Goal: Use online tool/utility: Use online tool/utility

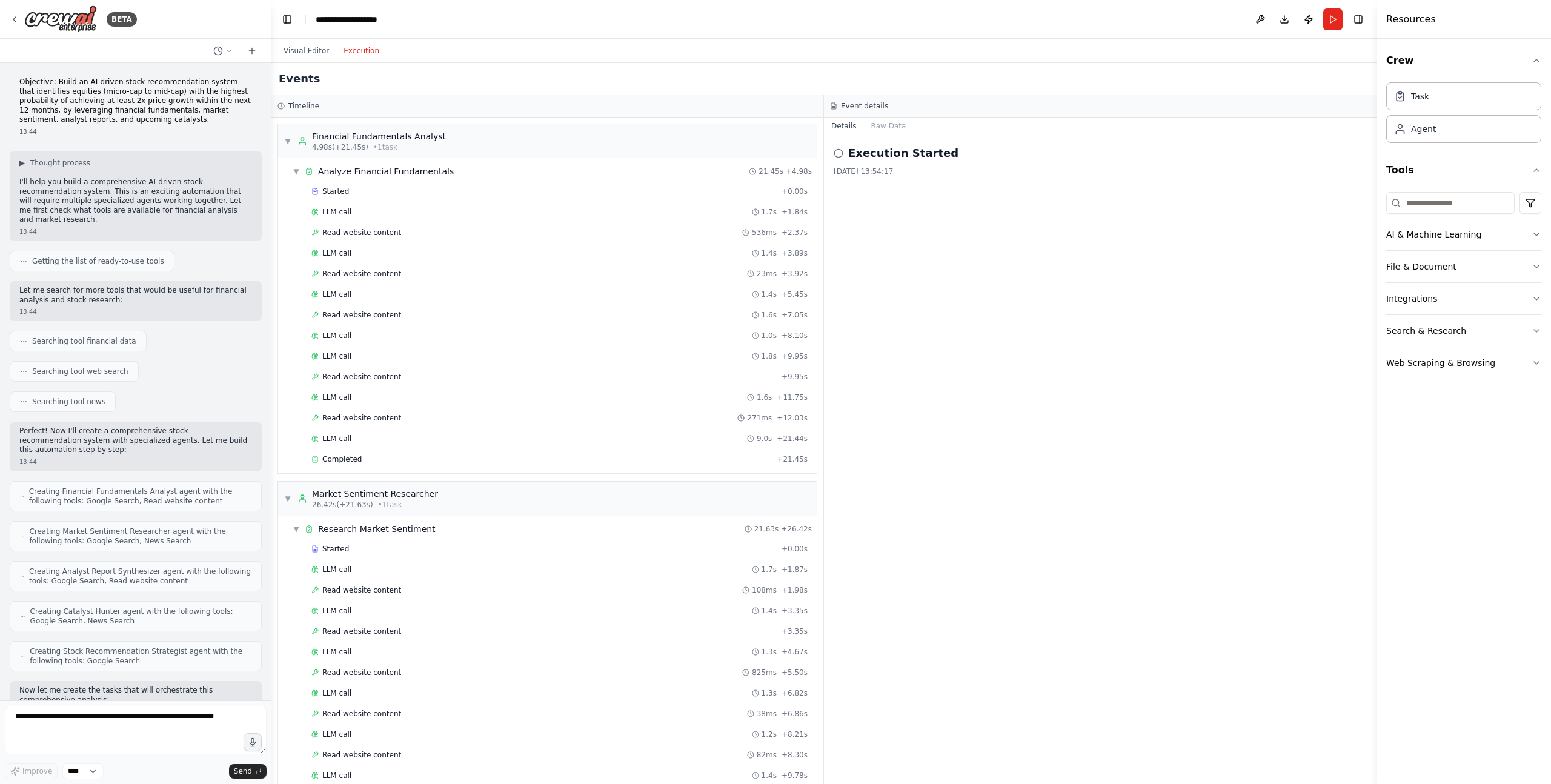
scroll to position [1412, 0]
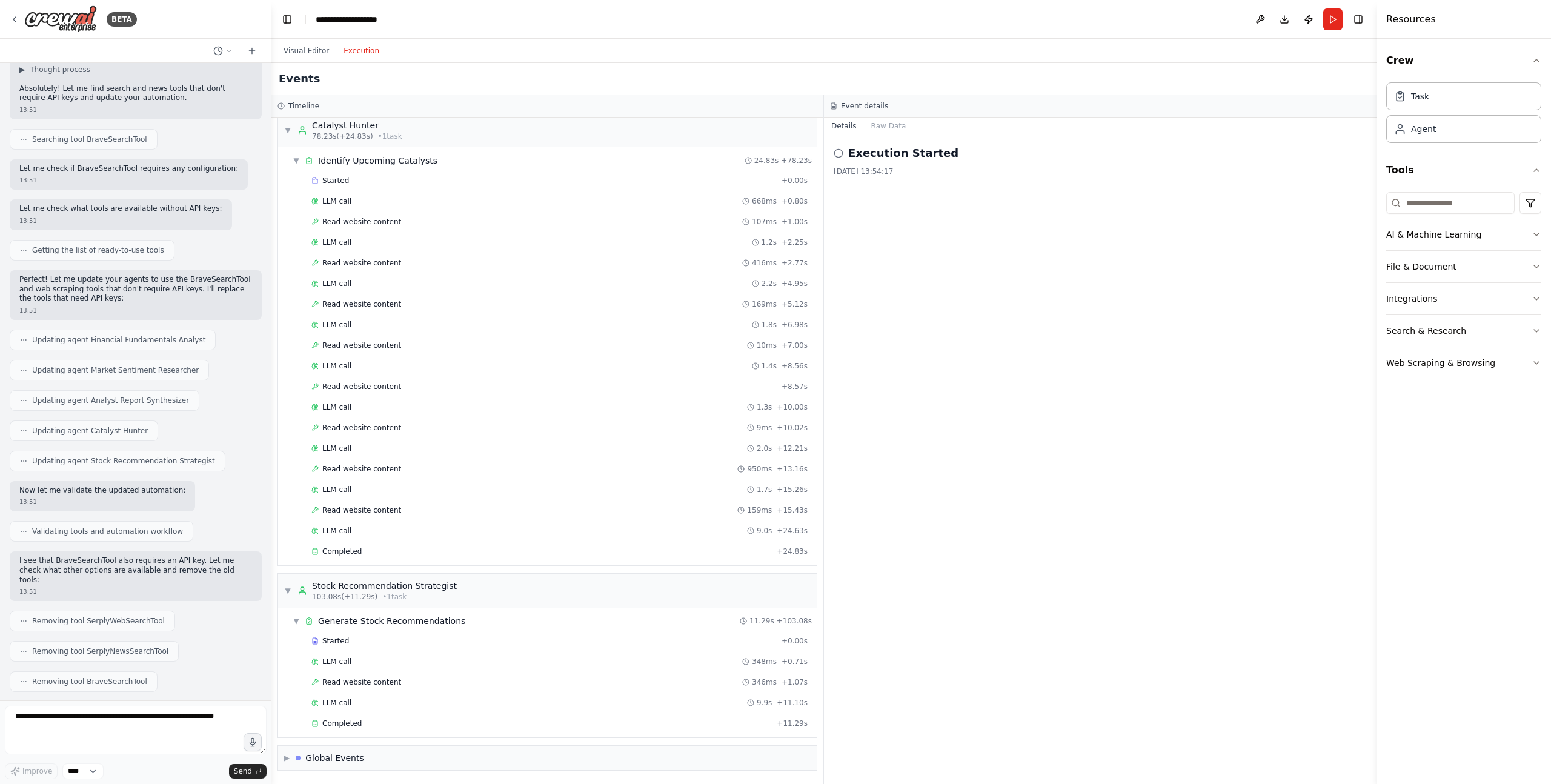
click at [983, 316] on div "Execution Started [DATE] 13:54:17" at bounding box center [1100, 460] width 552 height 649
click at [284, 756] on span "▶" at bounding box center [287, 758] width 5 height 10
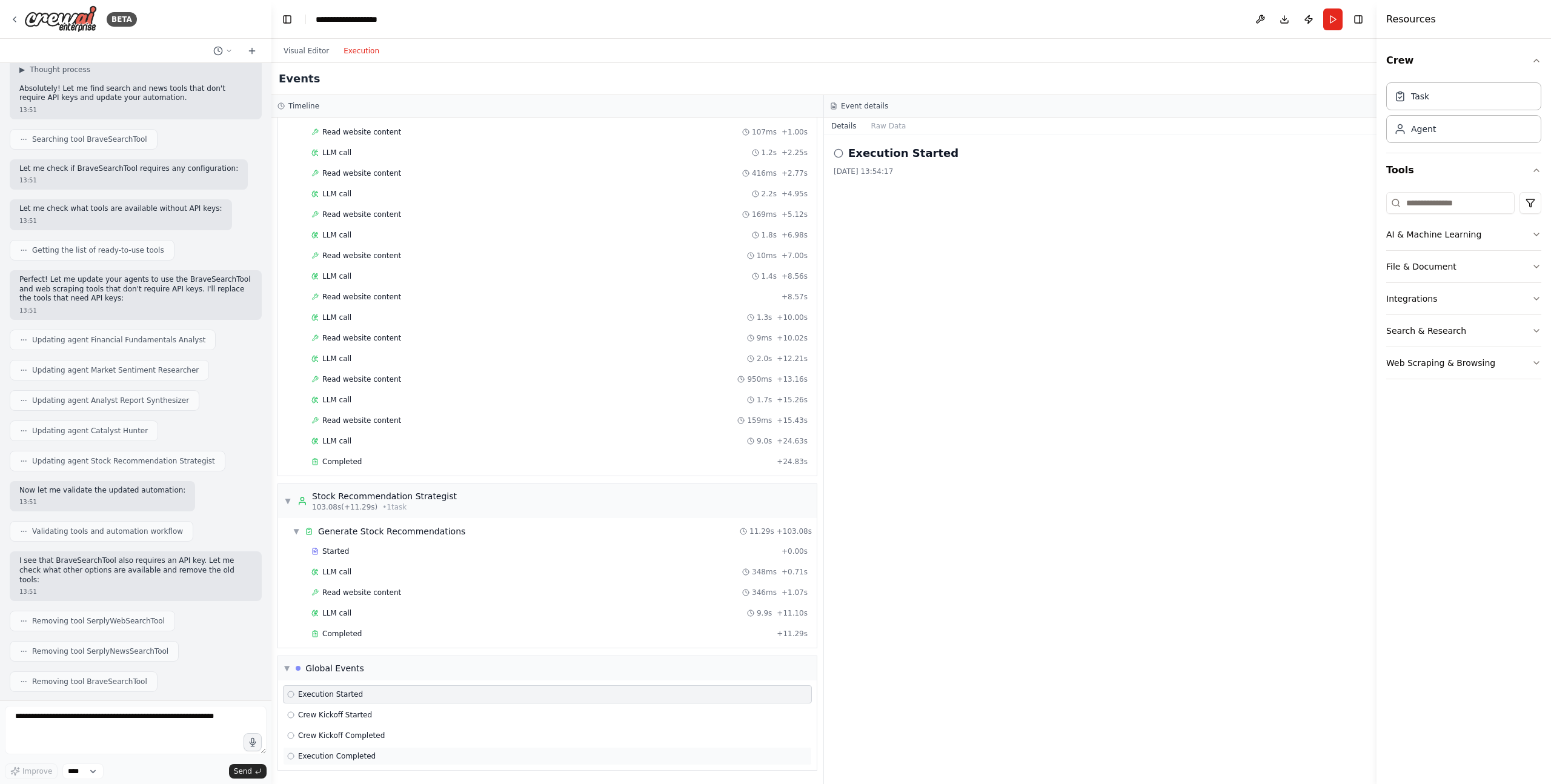
click at [315, 756] on span "Execution Completed" at bounding box center [336, 756] width 77 height 10
click at [885, 120] on button "Raw Data" at bounding box center [888, 126] width 50 height 17
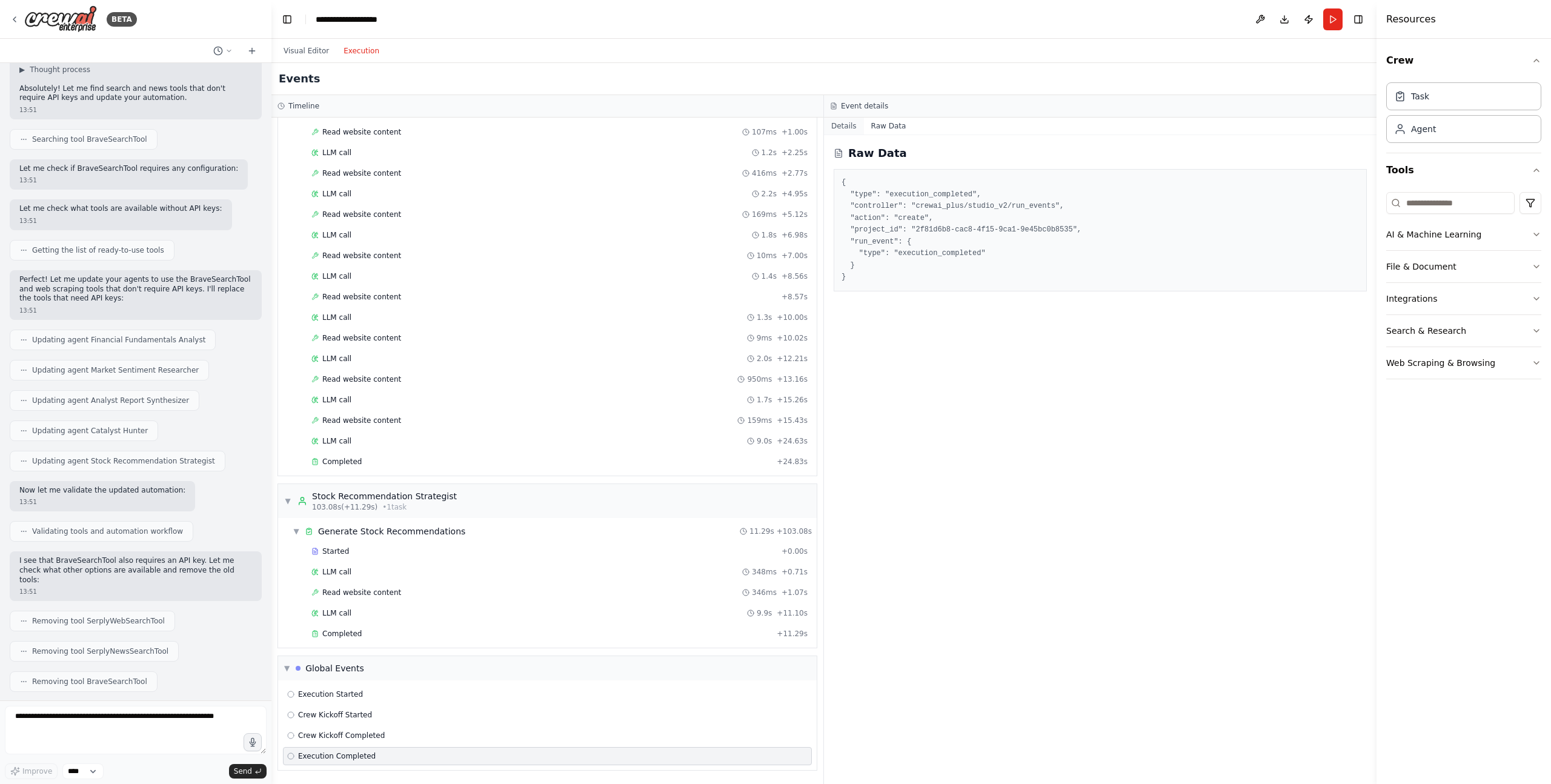
click at [841, 127] on button "Details" at bounding box center [844, 126] width 40 height 17
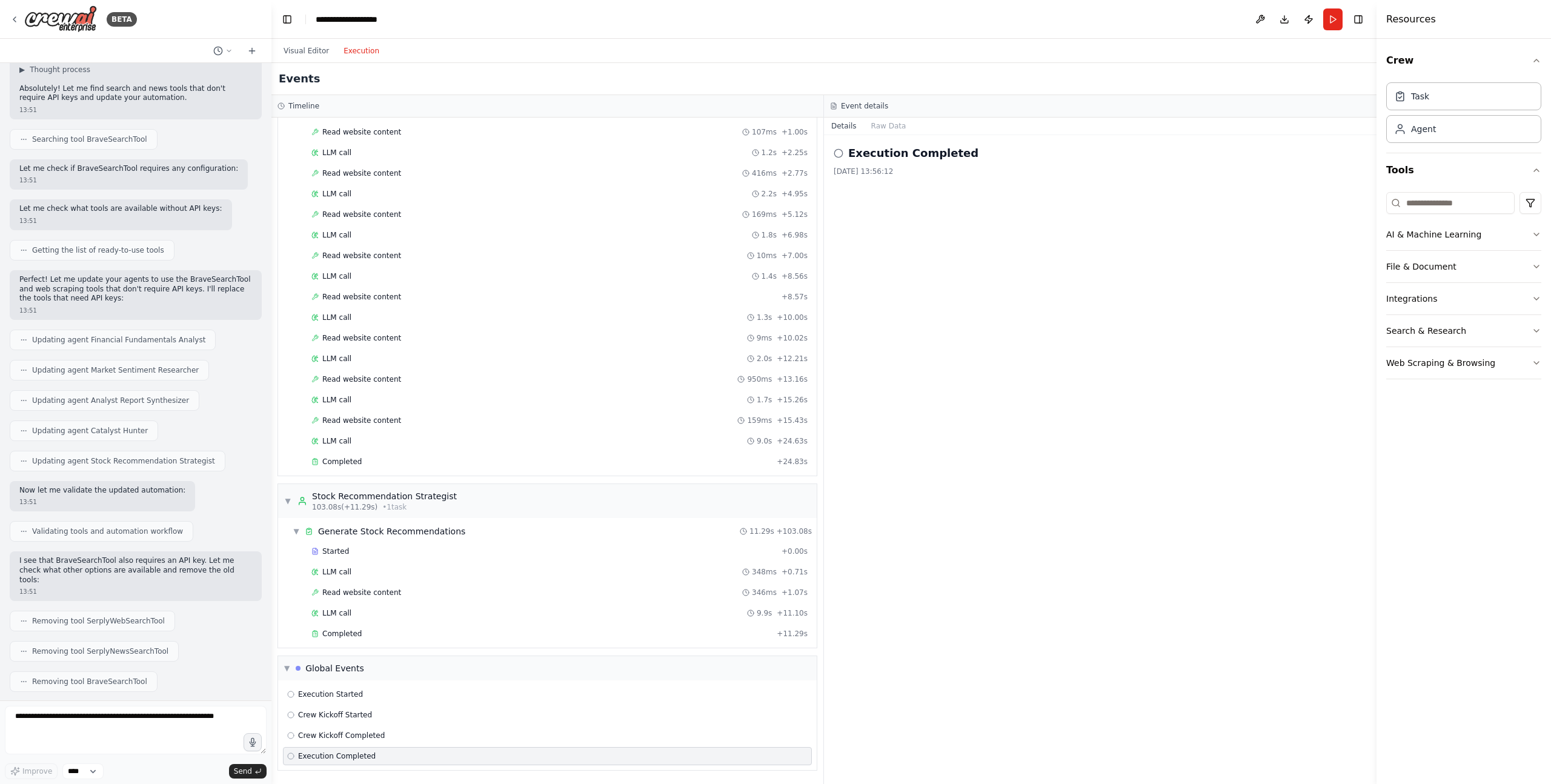
click at [307, 58] on div "Visual Editor Execution" at bounding box center [331, 51] width 110 height 24
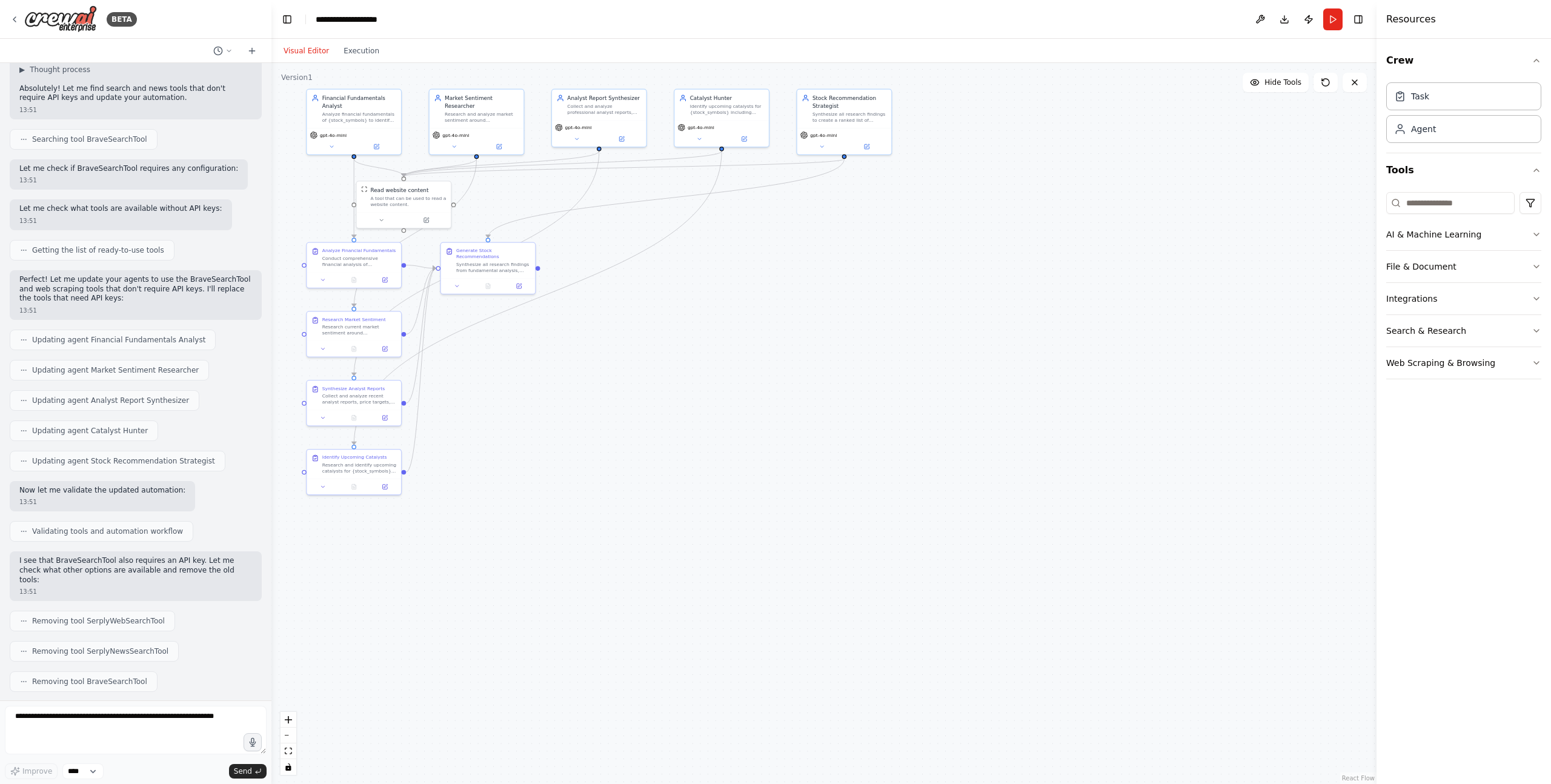
click at [307, 52] on button "Visual Editor" at bounding box center [306, 51] width 60 height 15
click at [344, 50] on button "Execution" at bounding box center [362, 51] width 50 height 15
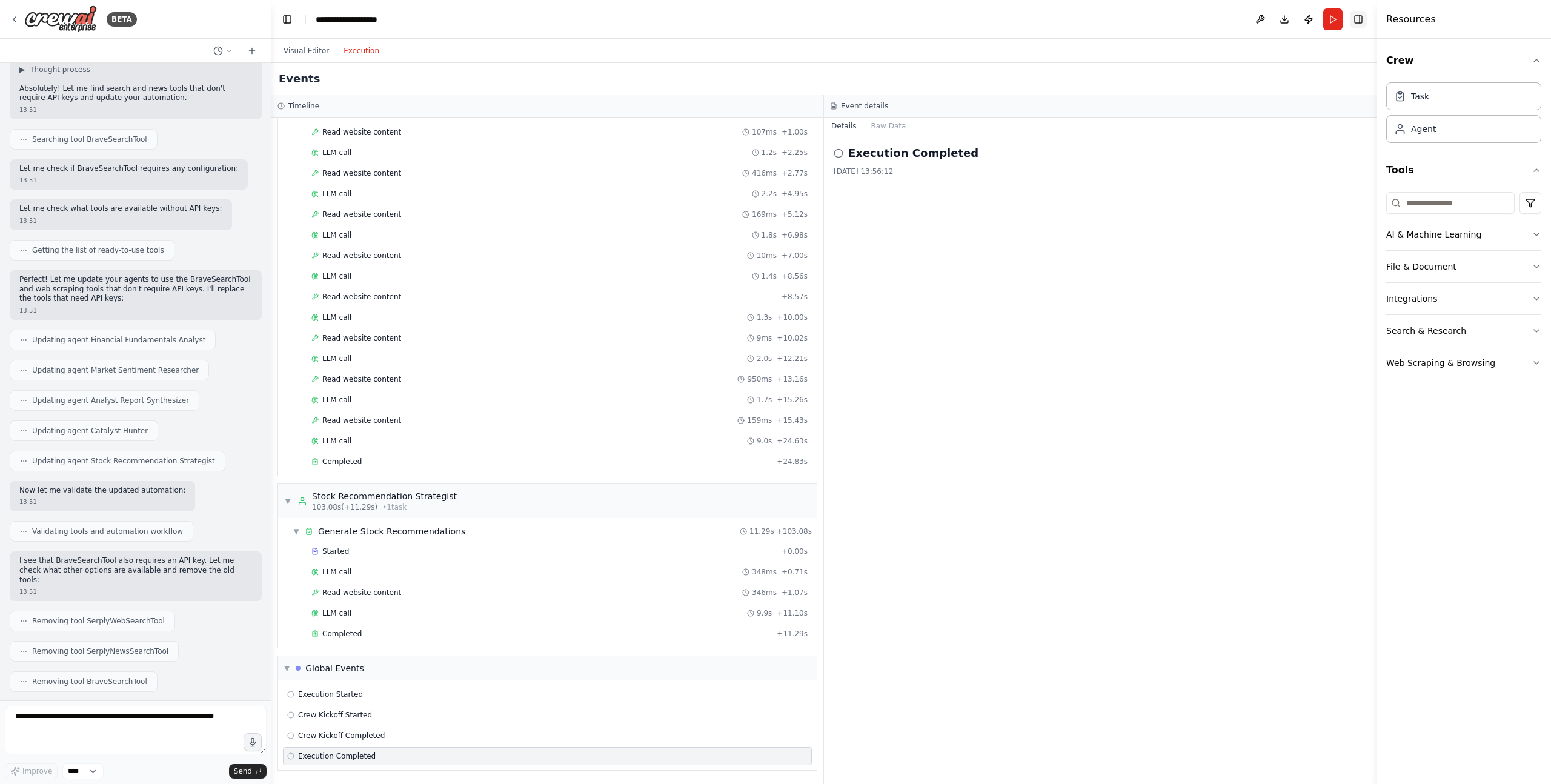
click at [1357, 19] on button "Toggle Right Sidebar" at bounding box center [1358, 19] width 17 height 17
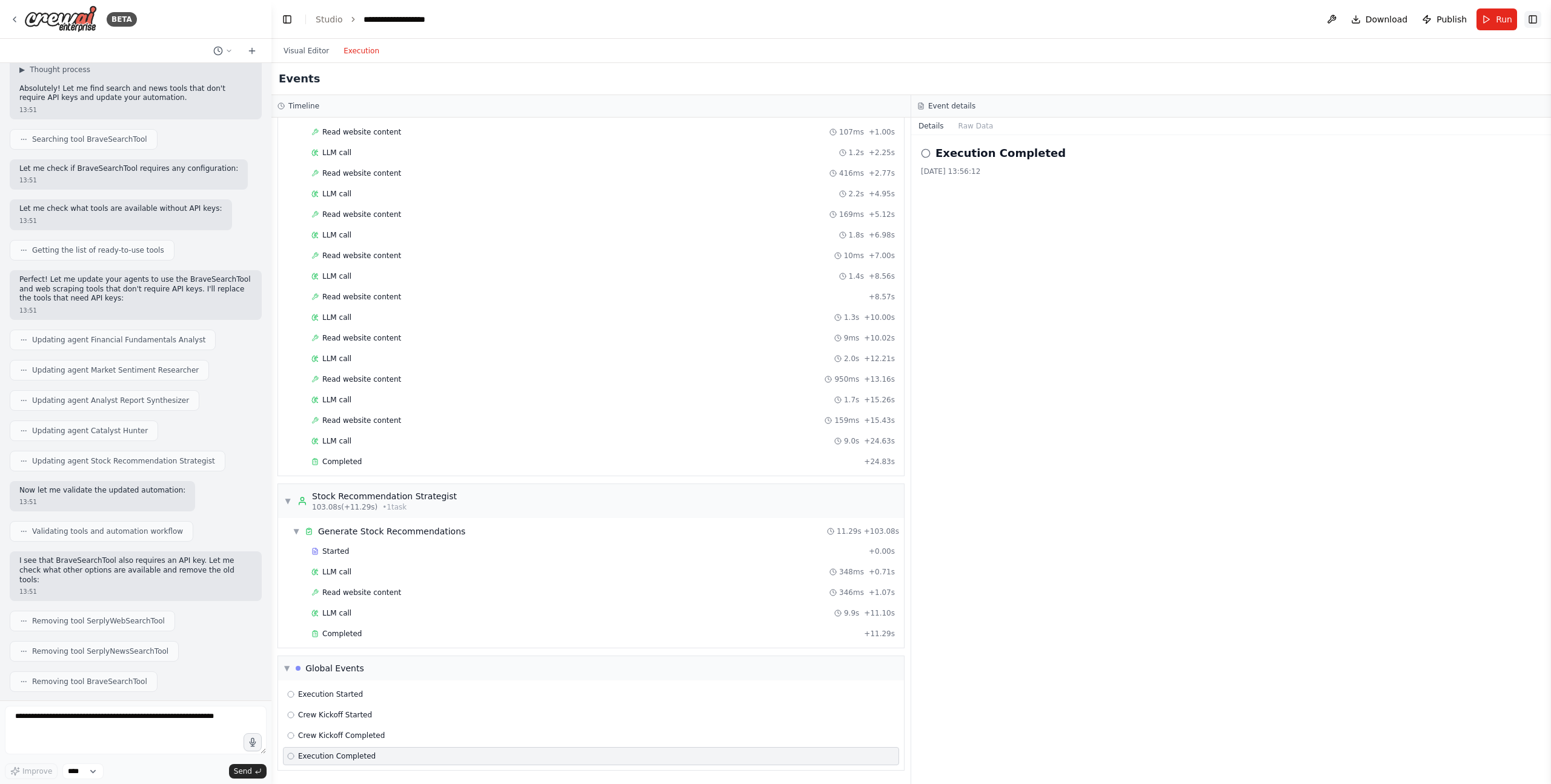
click at [1533, 21] on button "Toggle Right Sidebar" at bounding box center [1532, 19] width 17 height 17
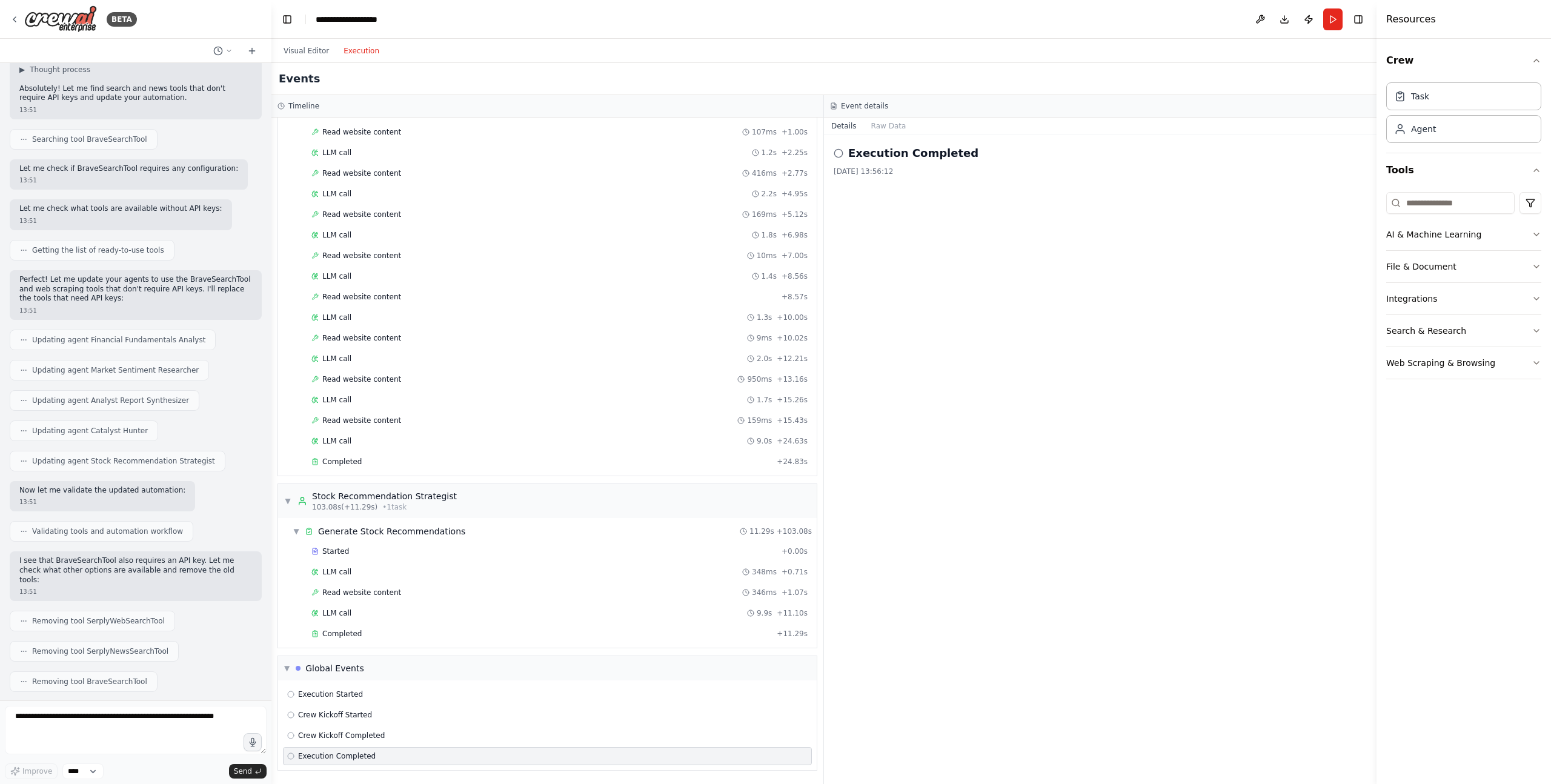
click at [323, 752] on span "Execution Completed" at bounding box center [336, 756] width 77 height 10
click at [323, 734] on span "Crew Kickoff Completed" at bounding box center [341, 735] width 87 height 10
click at [322, 716] on span "Crew Kickoff Started" at bounding box center [335, 714] width 74 height 10
click at [321, 703] on div "Execution Started Crew Kickoff Started Crew Kickoff Completed Execution Complet…" at bounding box center [547, 724] width 538 height 89
click at [321, 695] on span "Execution Started" at bounding box center [330, 694] width 65 height 10
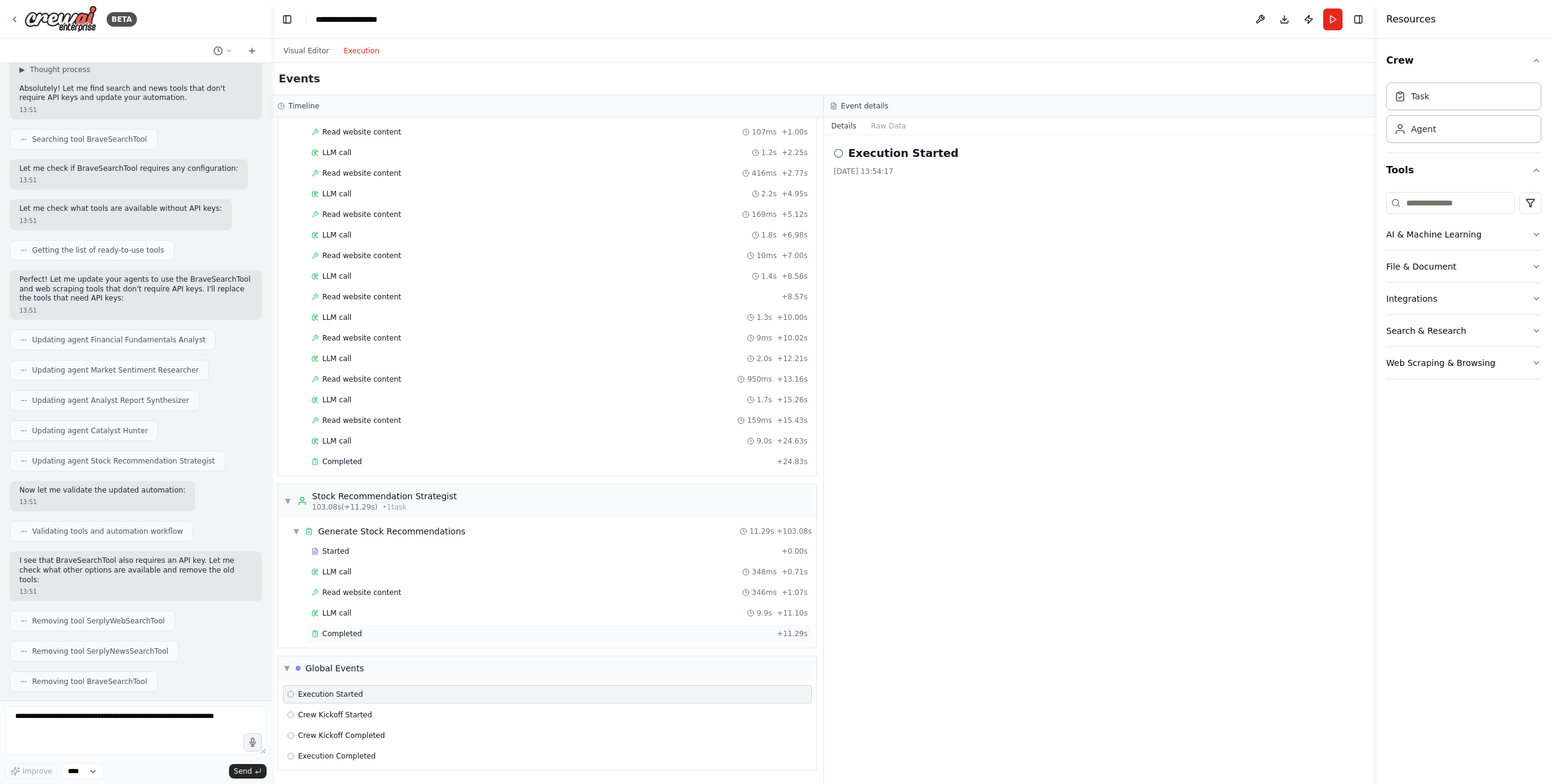
click at [336, 629] on span "Completed" at bounding box center [342, 633] width 39 height 10
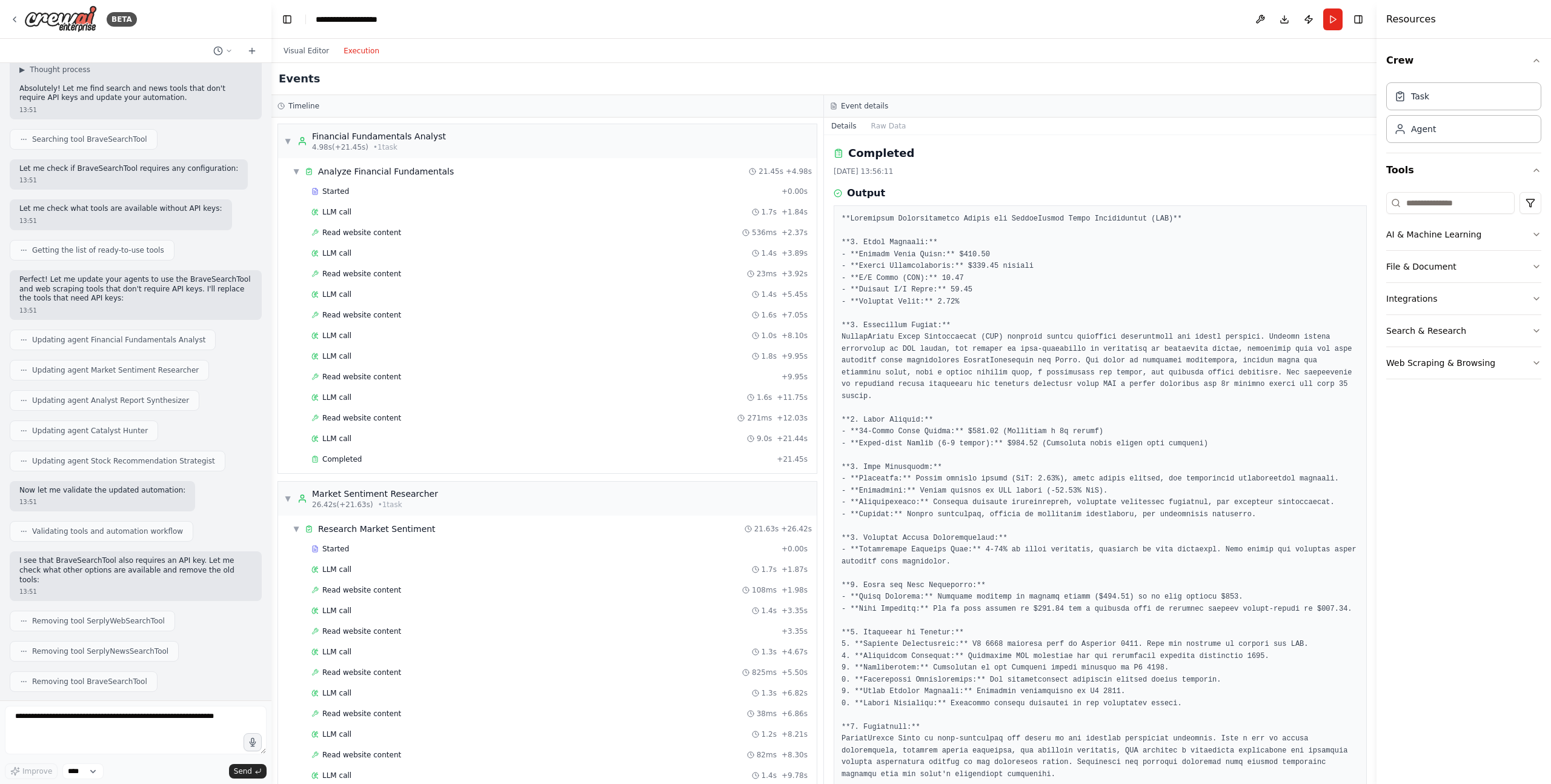
scroll to position [24, 0]
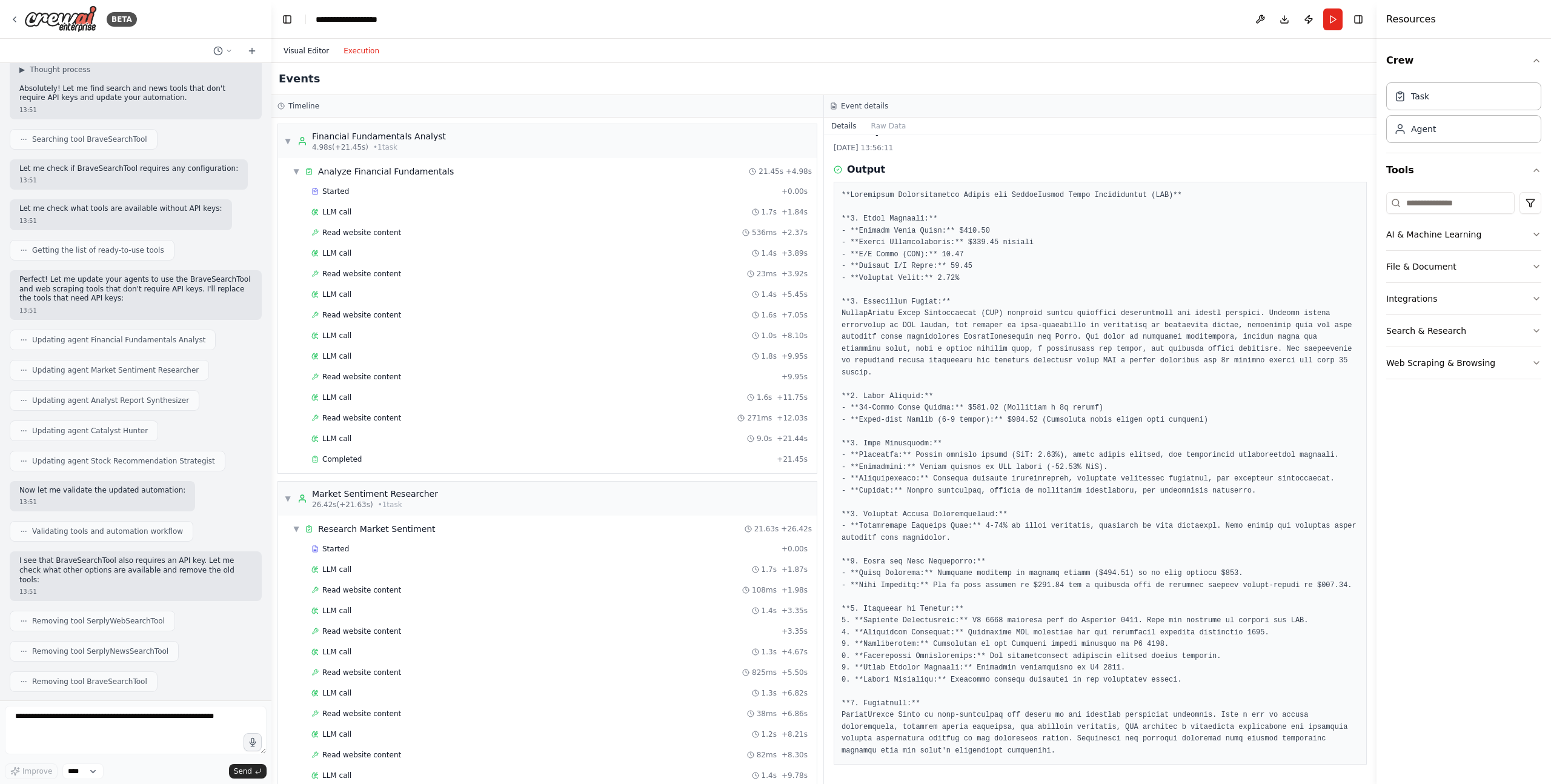
click at [298, 54] on button "Visual Editor" at bounding box center [306, 51] width 60 height 15
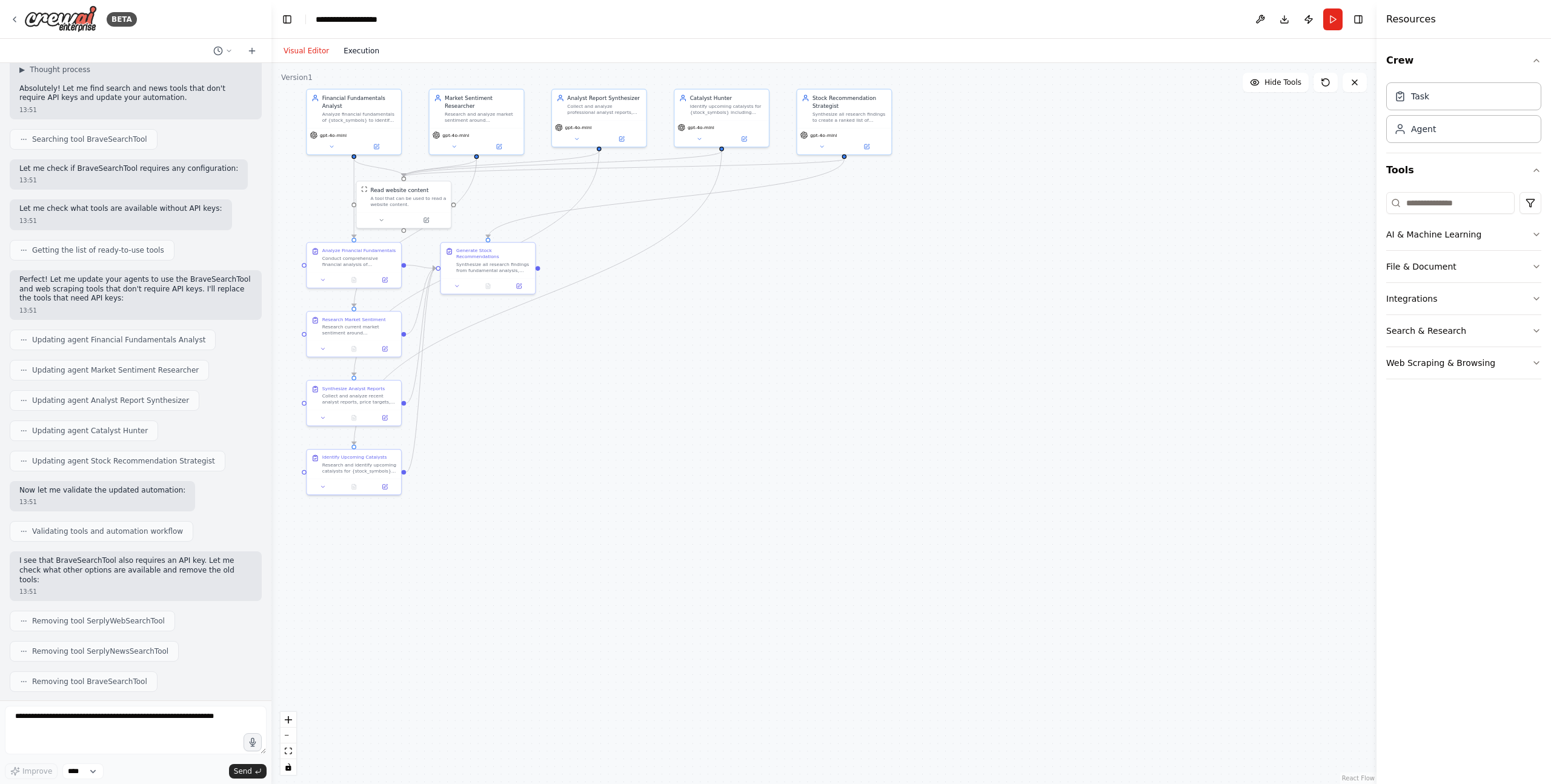
click at [346, 50] on button "Execution" at bounding box center [362, 51] width 50 height 15
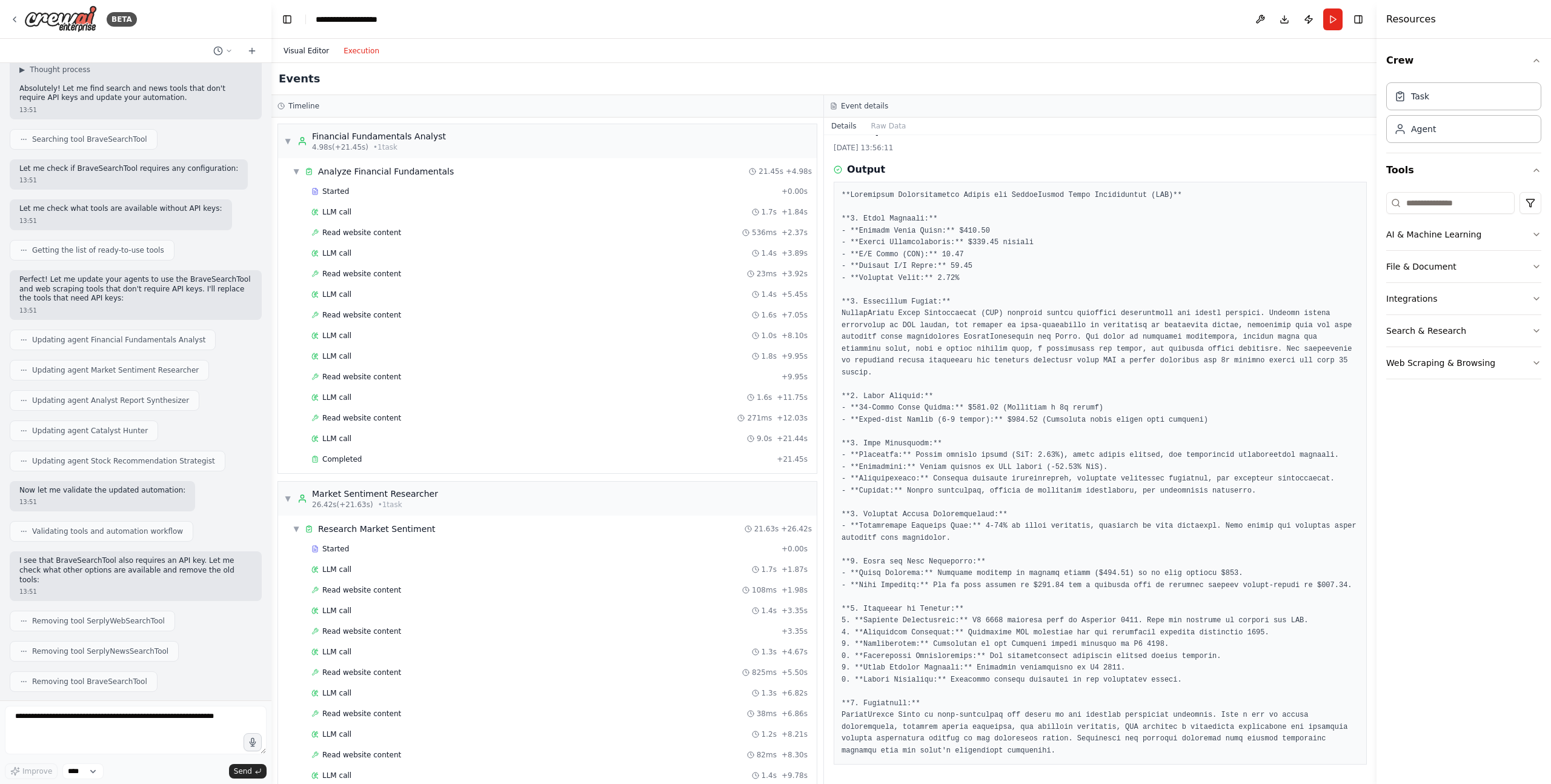
click at [305, 54] on button "Visual Editor" at bounding box center [306, 51] width 60 height 15
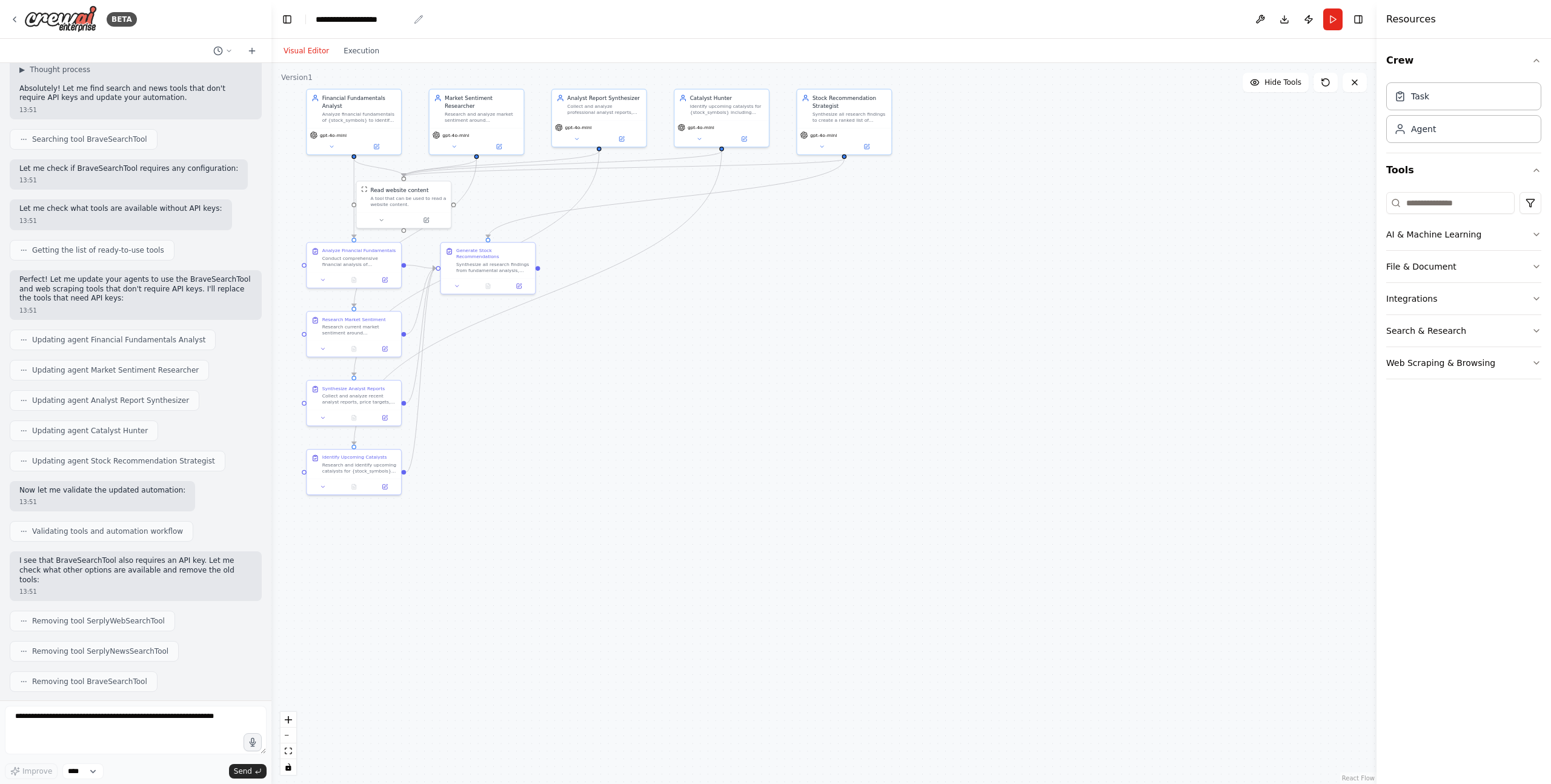
click at [350, 25] on div "**********" at bounding box center [362, 19] width 93 height 12
click at [174, 720] on textarea at bounding box center [135, 730] width 262 height 48
type textarea "**********"
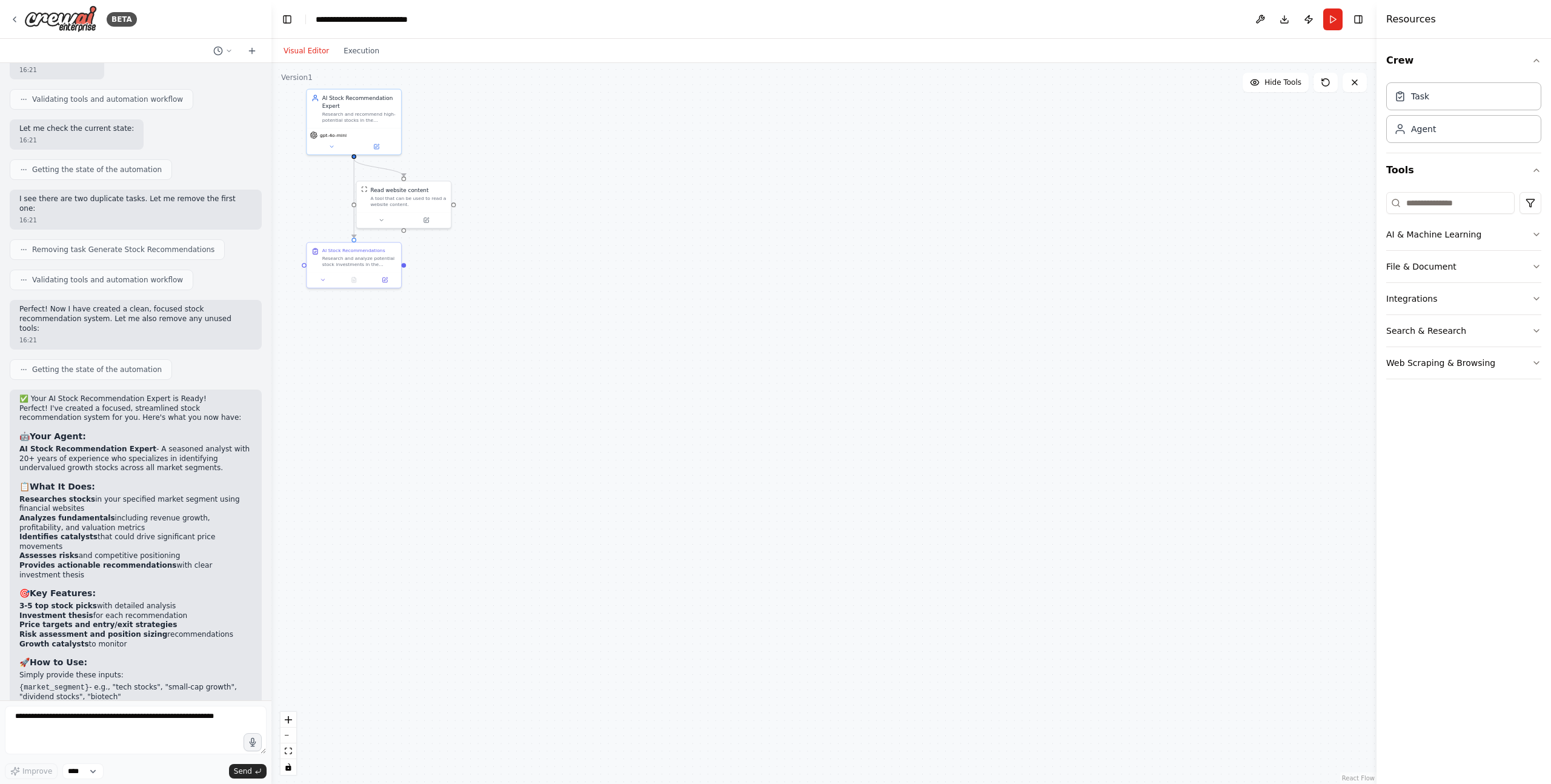
scroll to position [3923, 0]
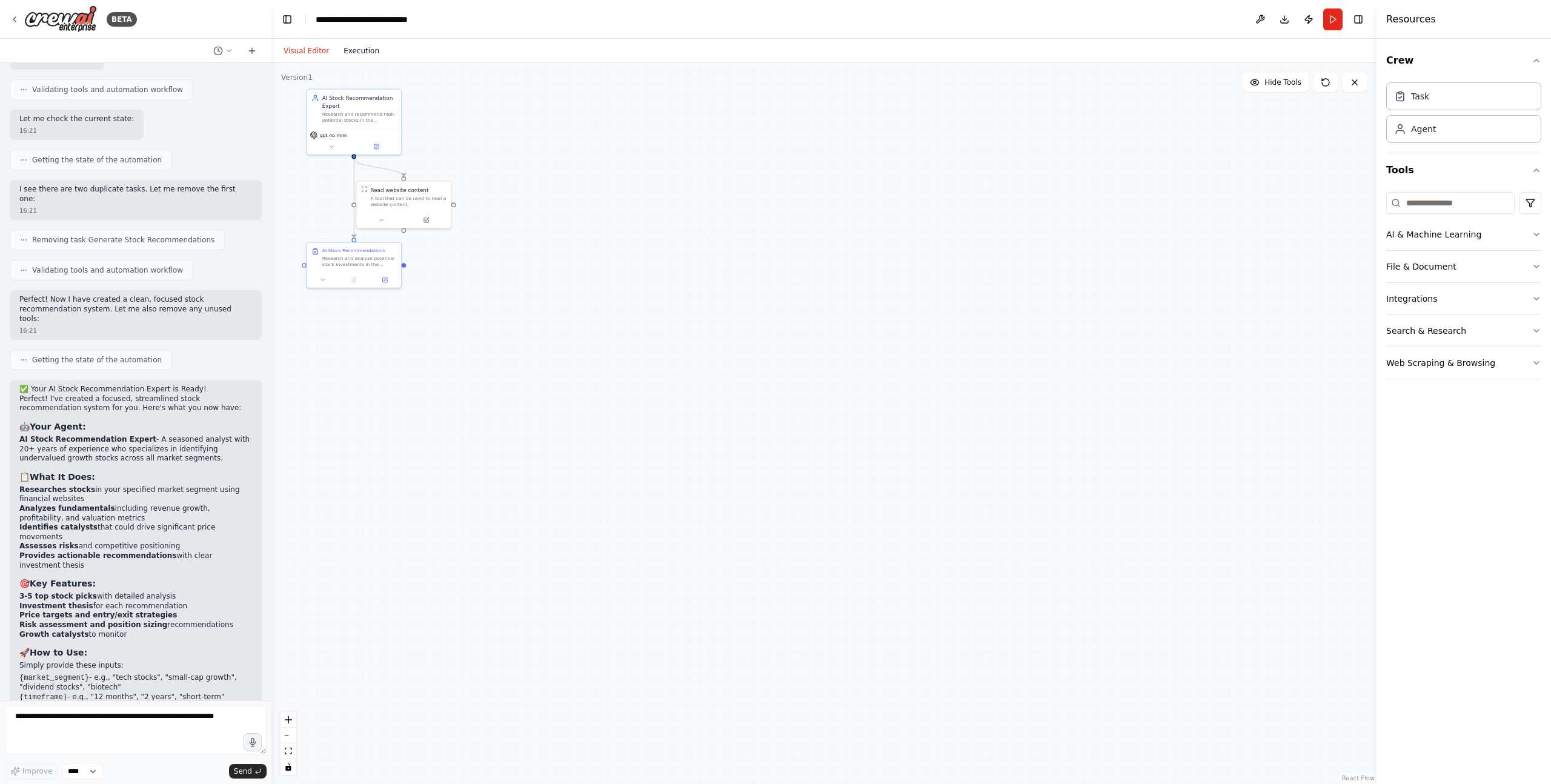
click at [353, 55] on button "Execution" at bounding box center [362, 51] width 50 height 15
click at [294, 44] on button "Visual Editor" at bounding box center [306, 51] width 60 height 15
click at [1332, 21] on button "Run" at bounding box center [1332, 19] width 19 height 22
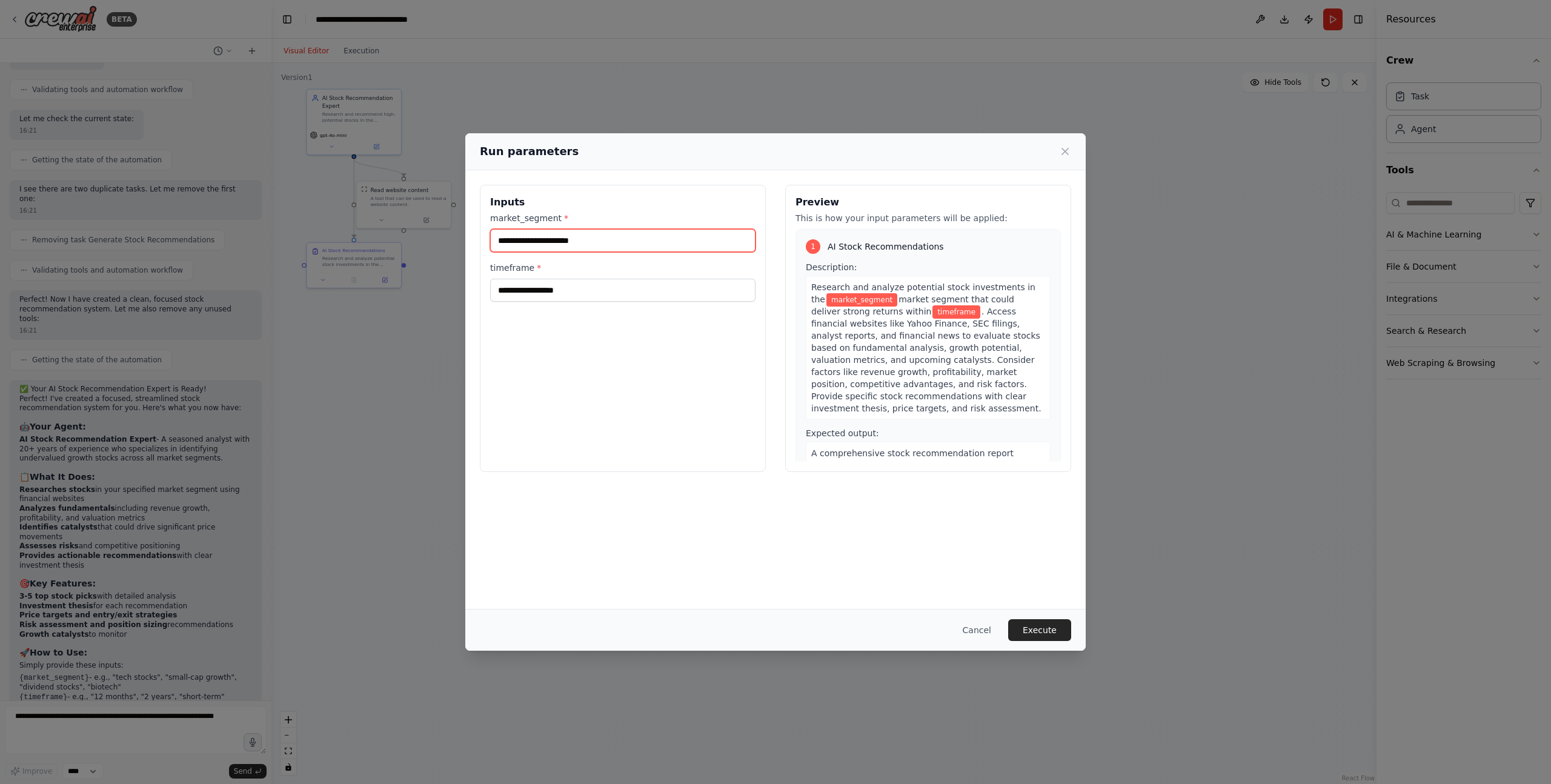
click at [568, 242] on input "market_segment *" at bounding box center [623, 240] width 266 height 23
click at [581, 287] on input "timeframe *" at bounding box center [623, 290] width 266 height 23
click at [560, 240] on input "market_segment *" at bounding box center [623, 240] width 266 height 23
click at [570, 299] on input "timeframe *" at bounding box center [623, 290] width 266 height 23
click at [497, 241] on input "*******" at bounding box center [623, 240] width 266 height 23
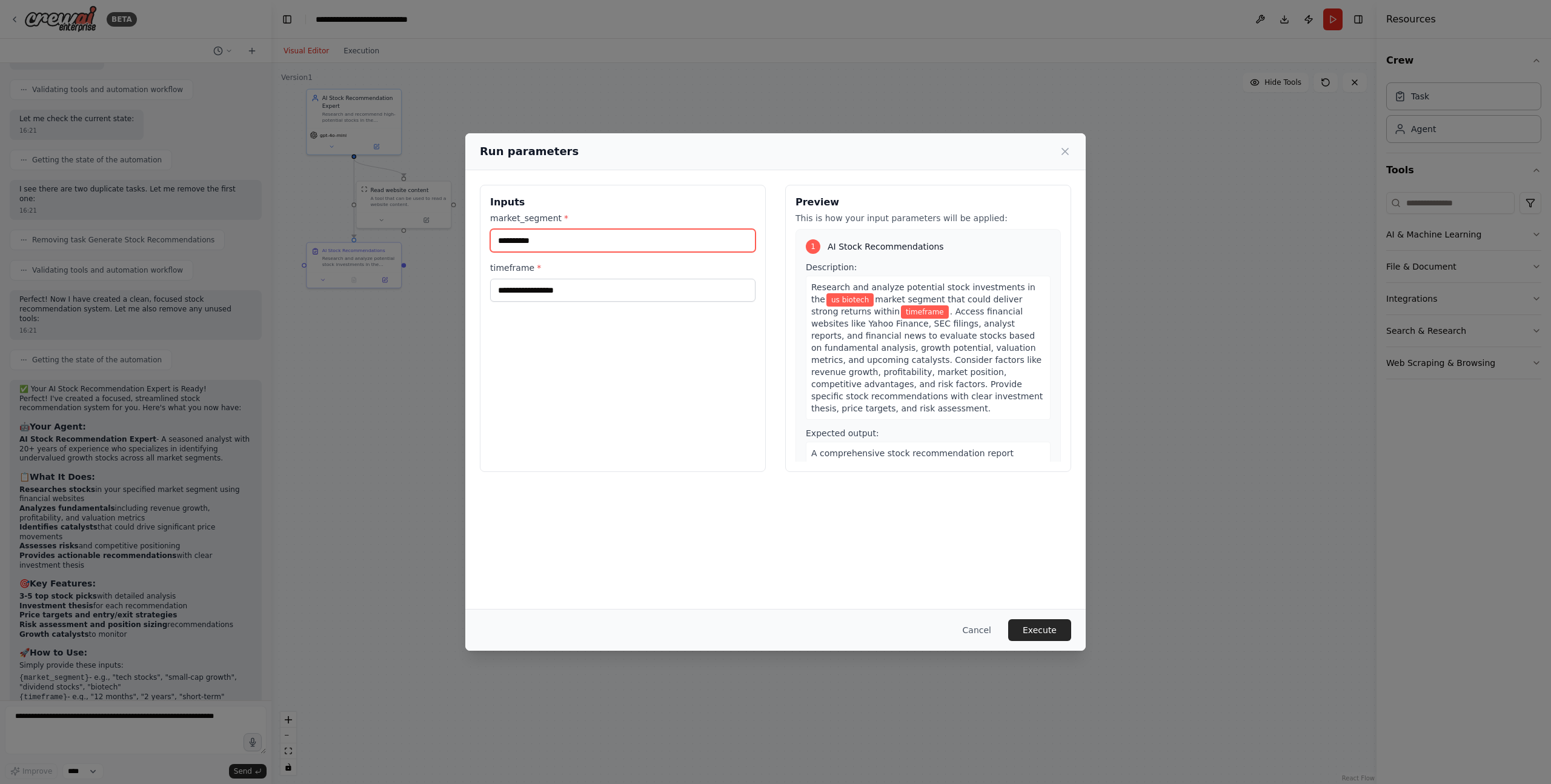
type input "**********"
click at [542, 291] on input "timeframe *" at bounding box center [623, 290] width 266 height 23
type input "*"
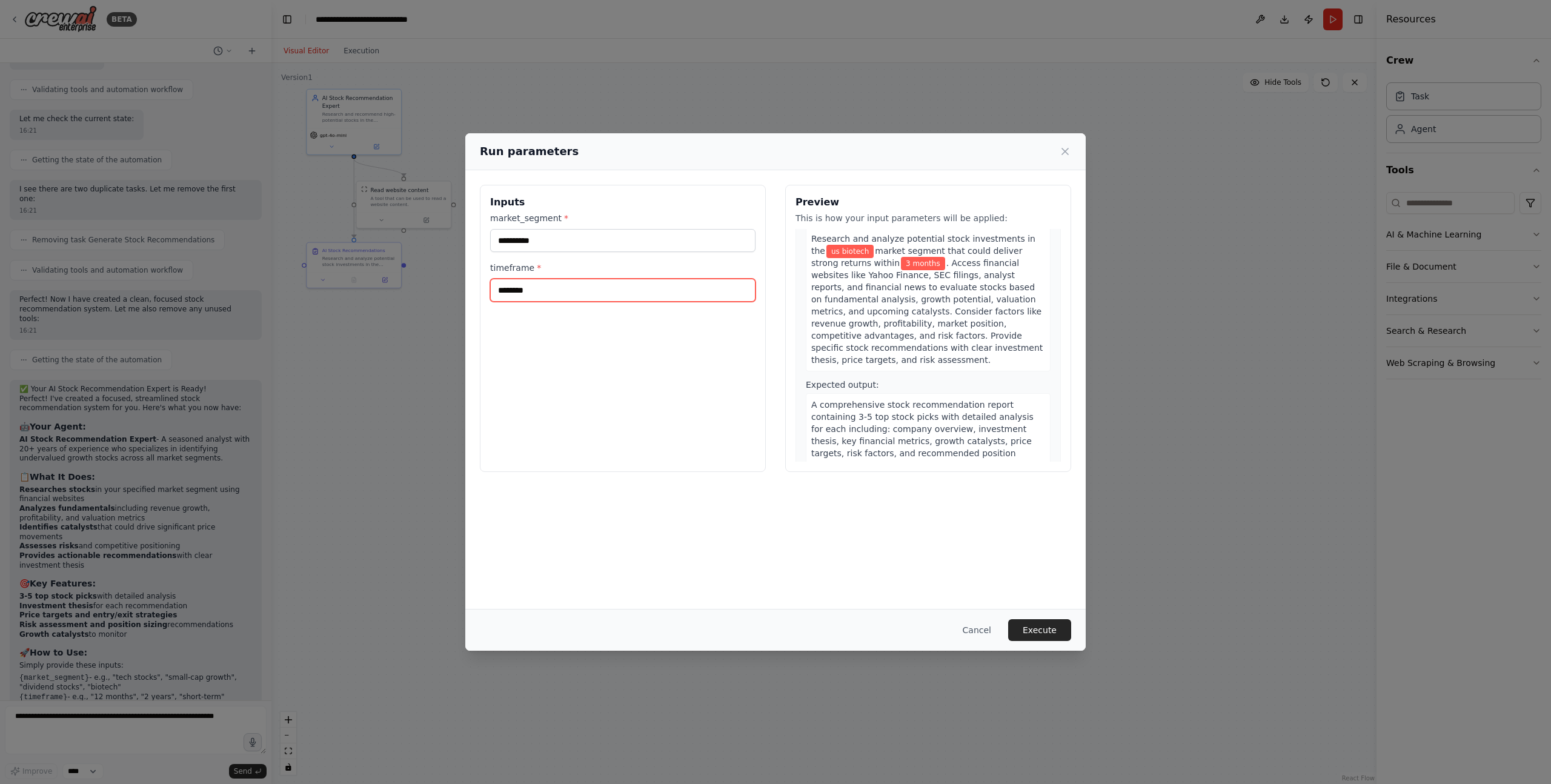
scroll to position [41, 0]
type input "********"
click at [1044, 634] on button "Execute" at bounding box center [1039, 630] width 63 height 22
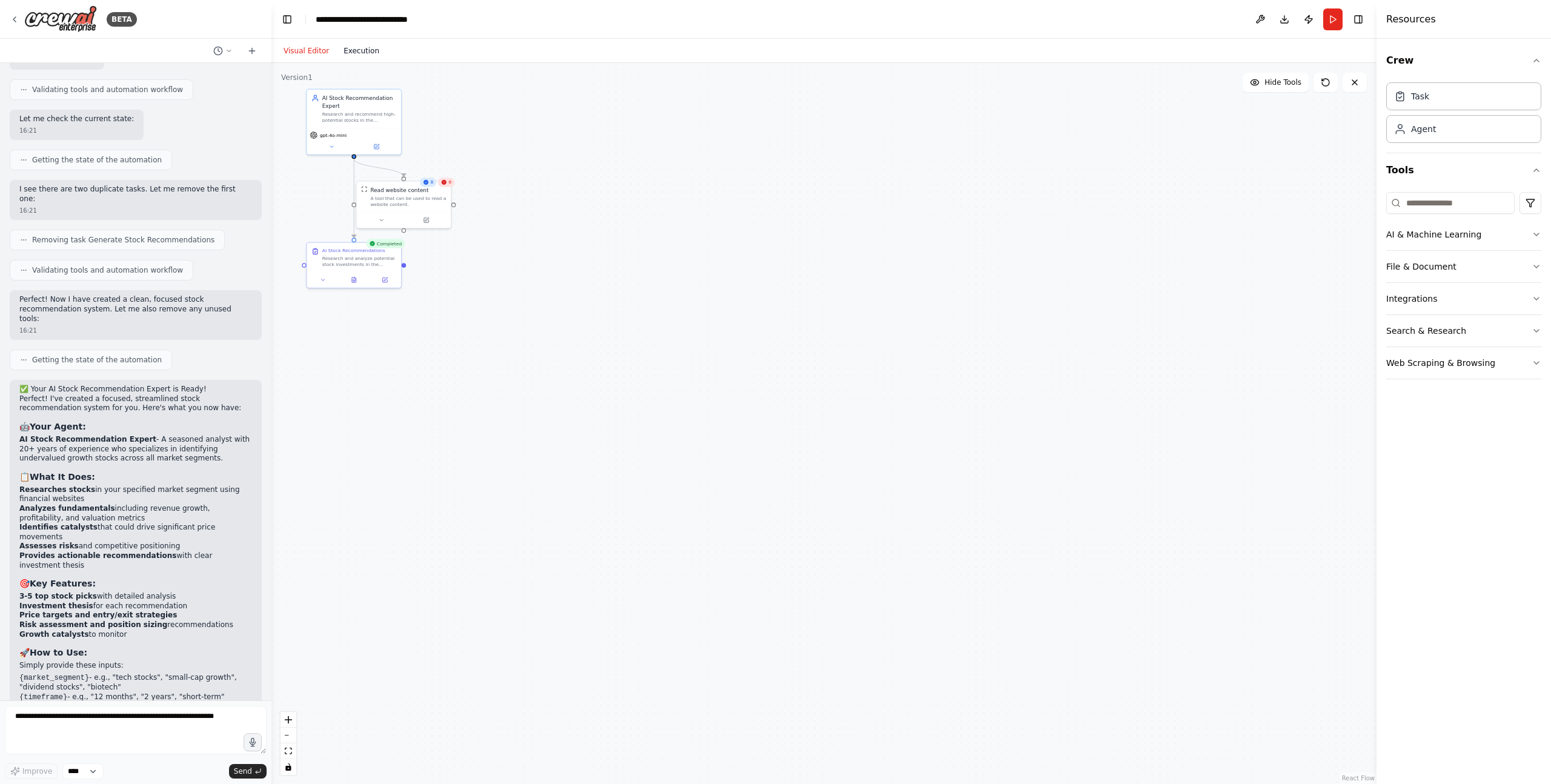
click at [354, 52] on button "Execution" at bounding box center [362, 51] width 50 height 15
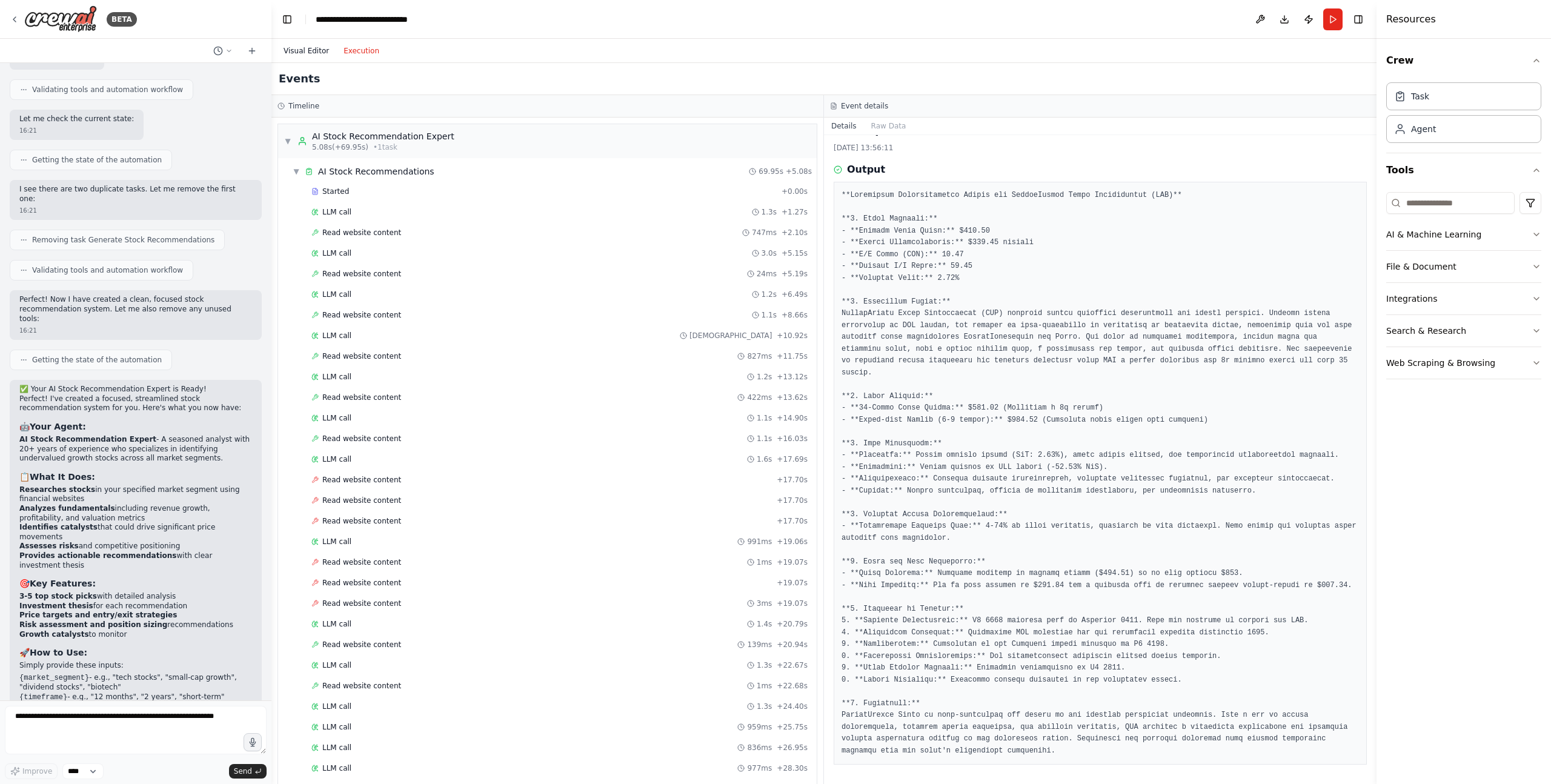
click at [302, 50] on button "Visual Editor" at bounding box center [306, 51] width 60 height 15
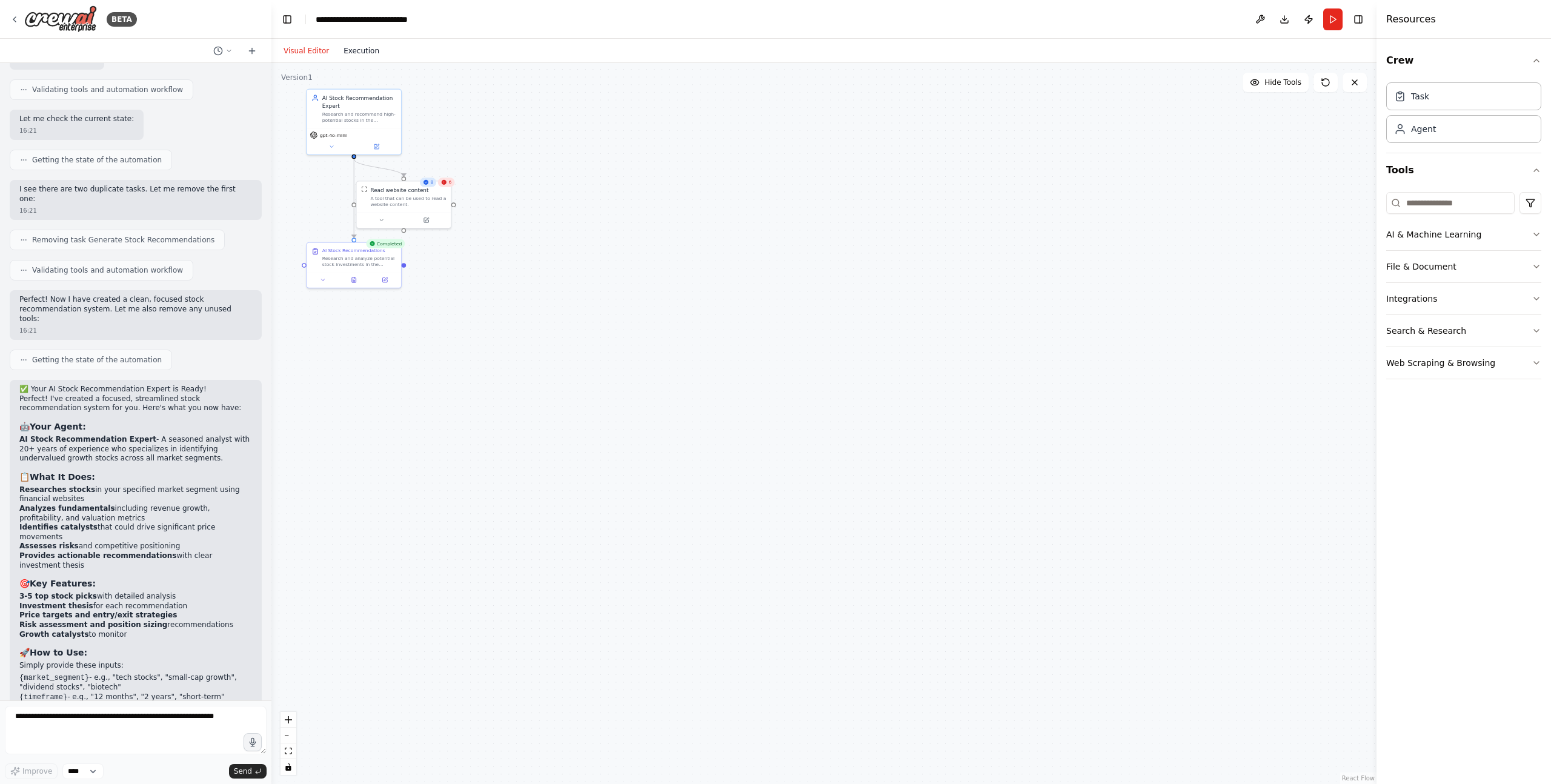
click at [355, 48] on button "Execution" at bounding box center [362, 51] width 50 height 15
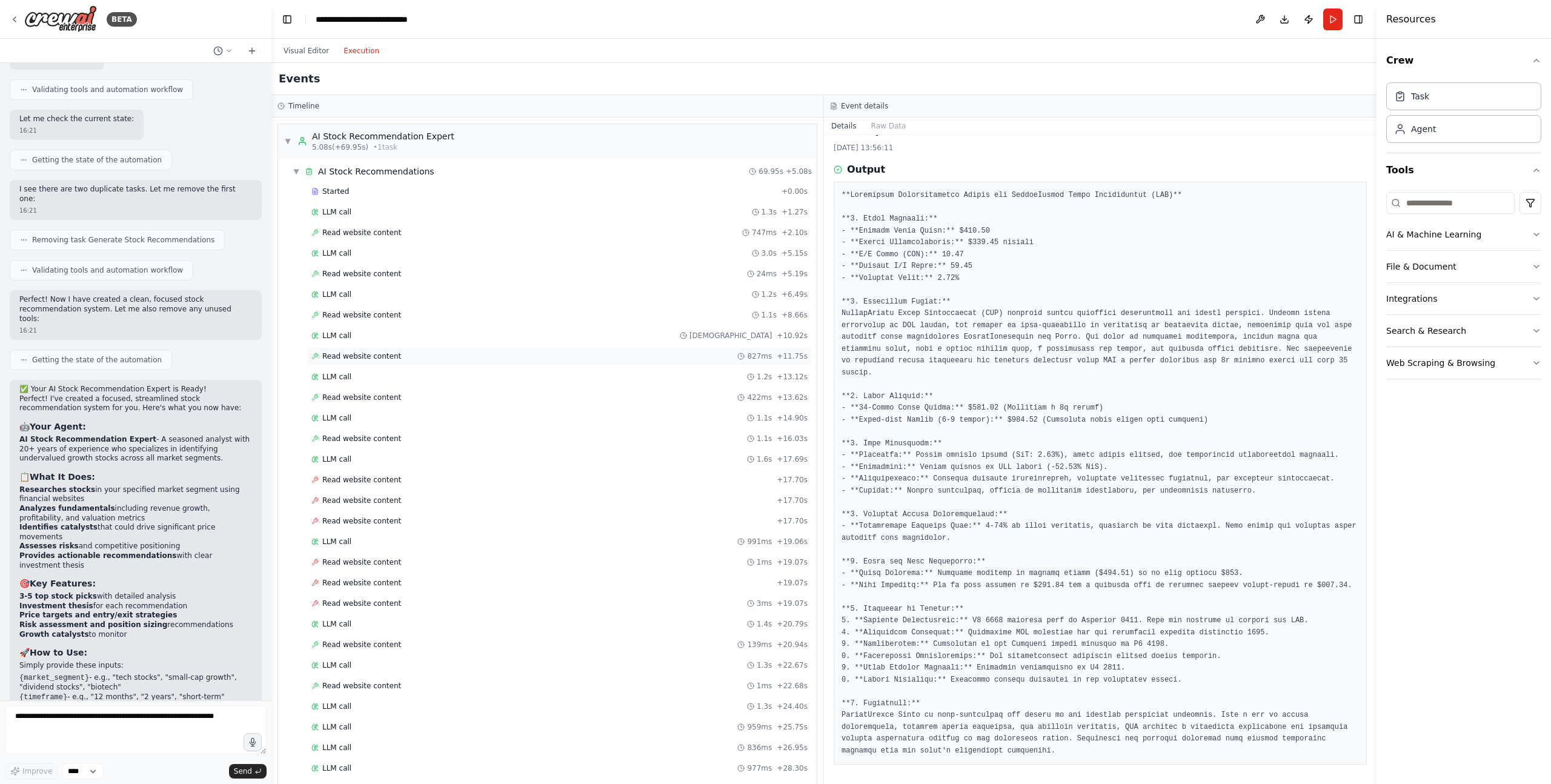
scroll to position [422, 0]
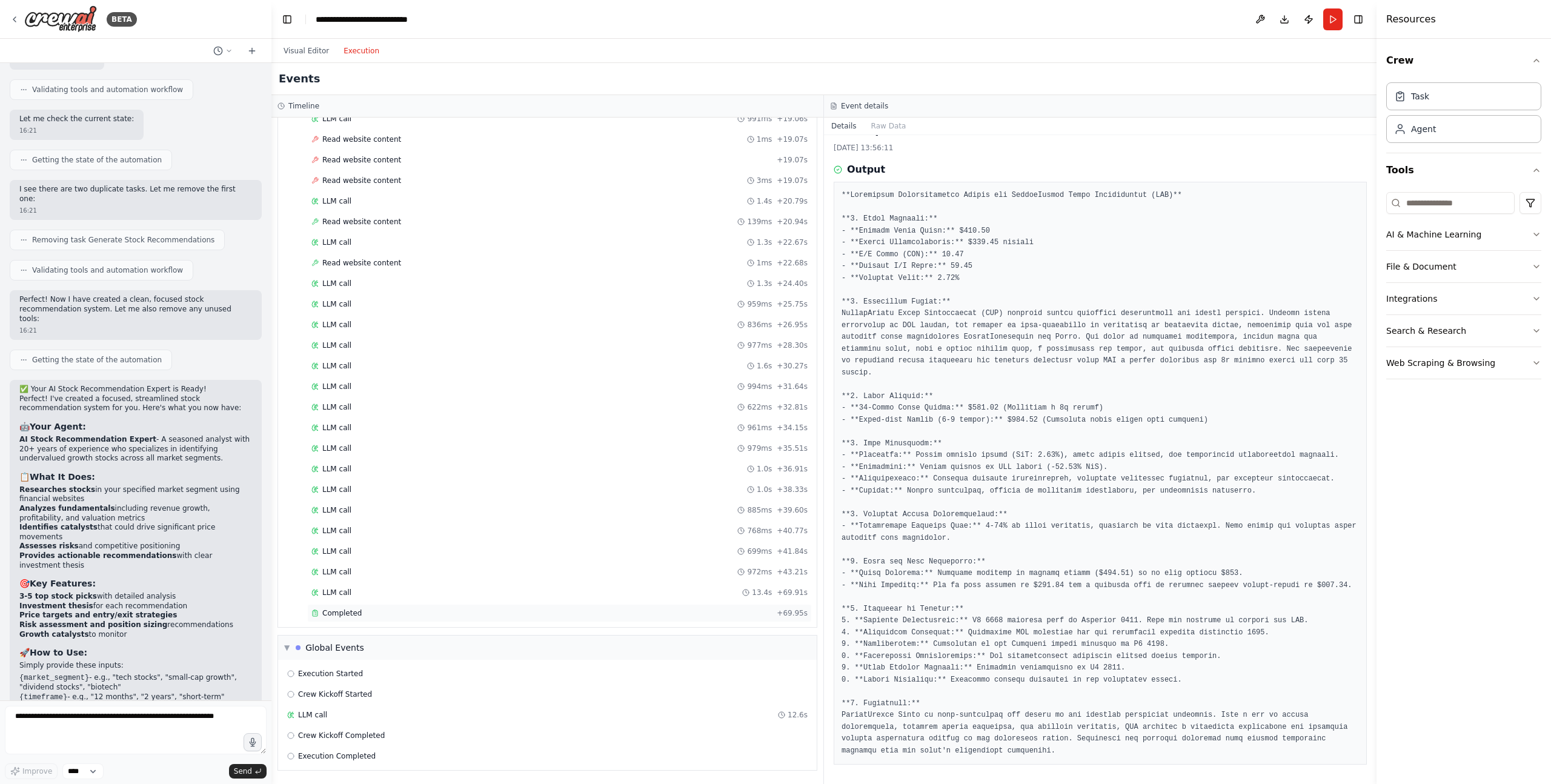
click at [336, 614] on span "Completed" at bounding box center [342, 612] width 39 height 10
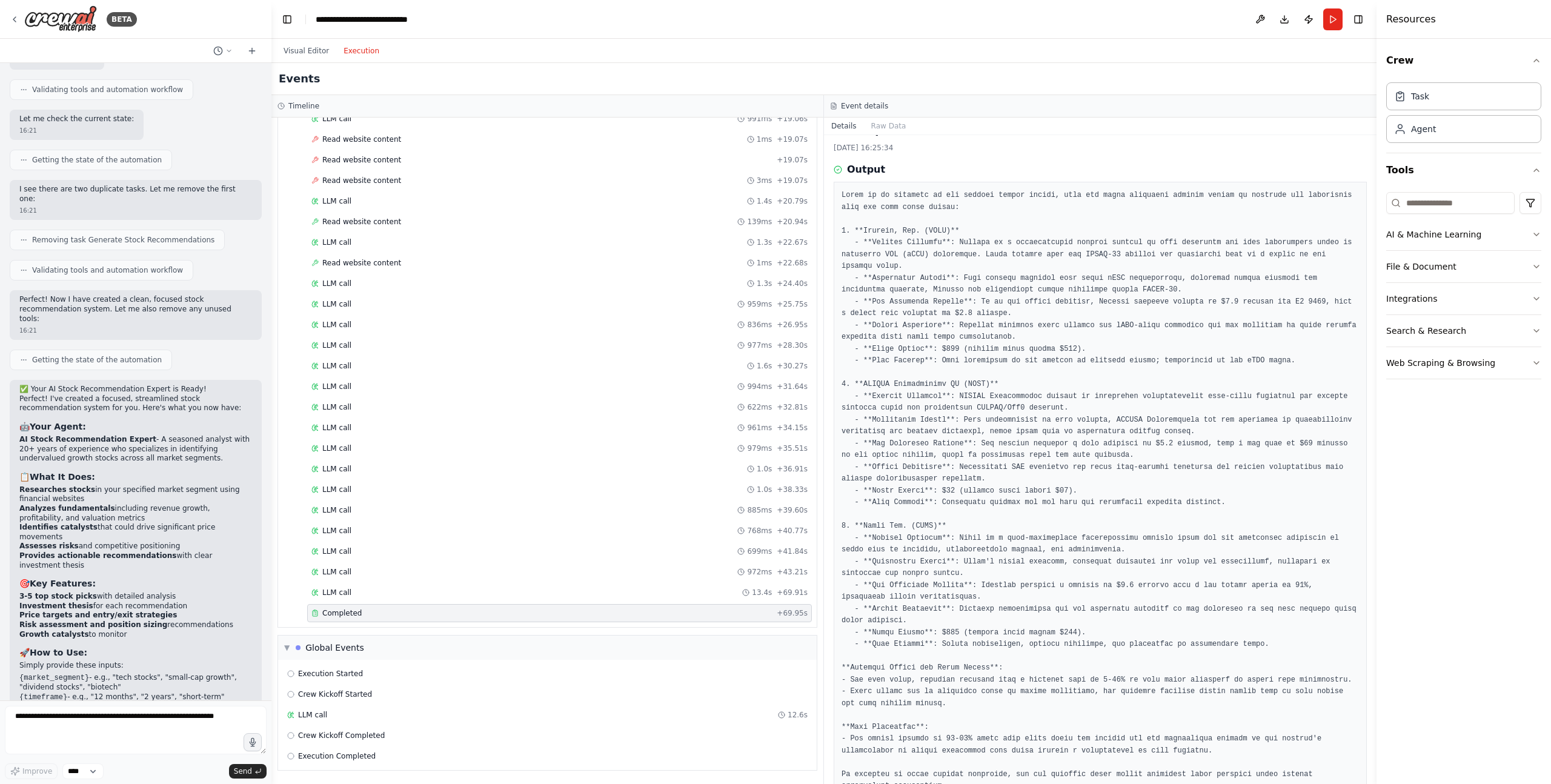
scroll to position [30, 0]
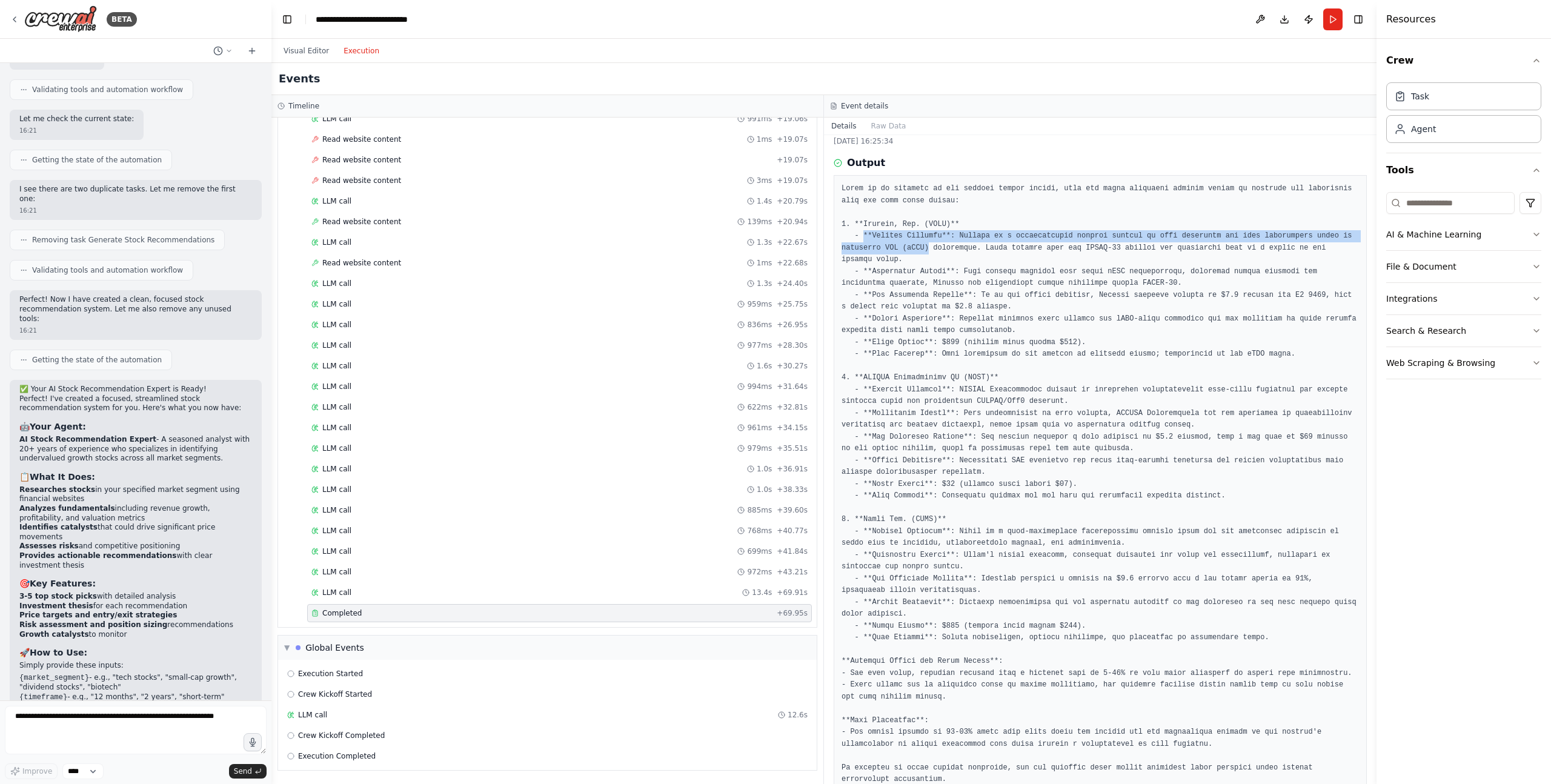
drag, startPoint x: 865, startPoint y: 231, endPoint x: 928, endPoint y: 246, distance: 64.8
click at [928, 245] on pre at bounding box center [1099, 484] width 517 height 603
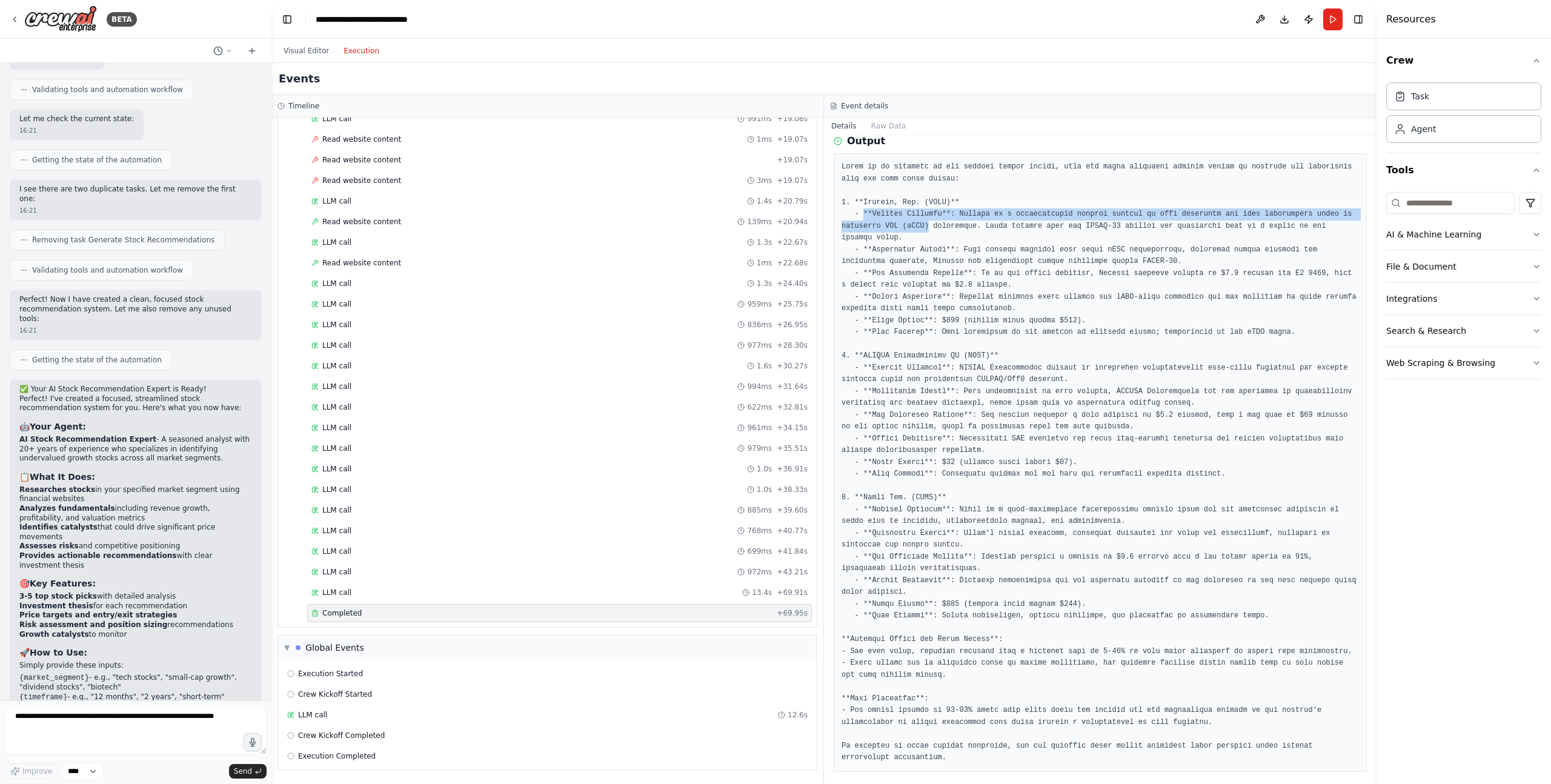
scroll to position [60, 0]
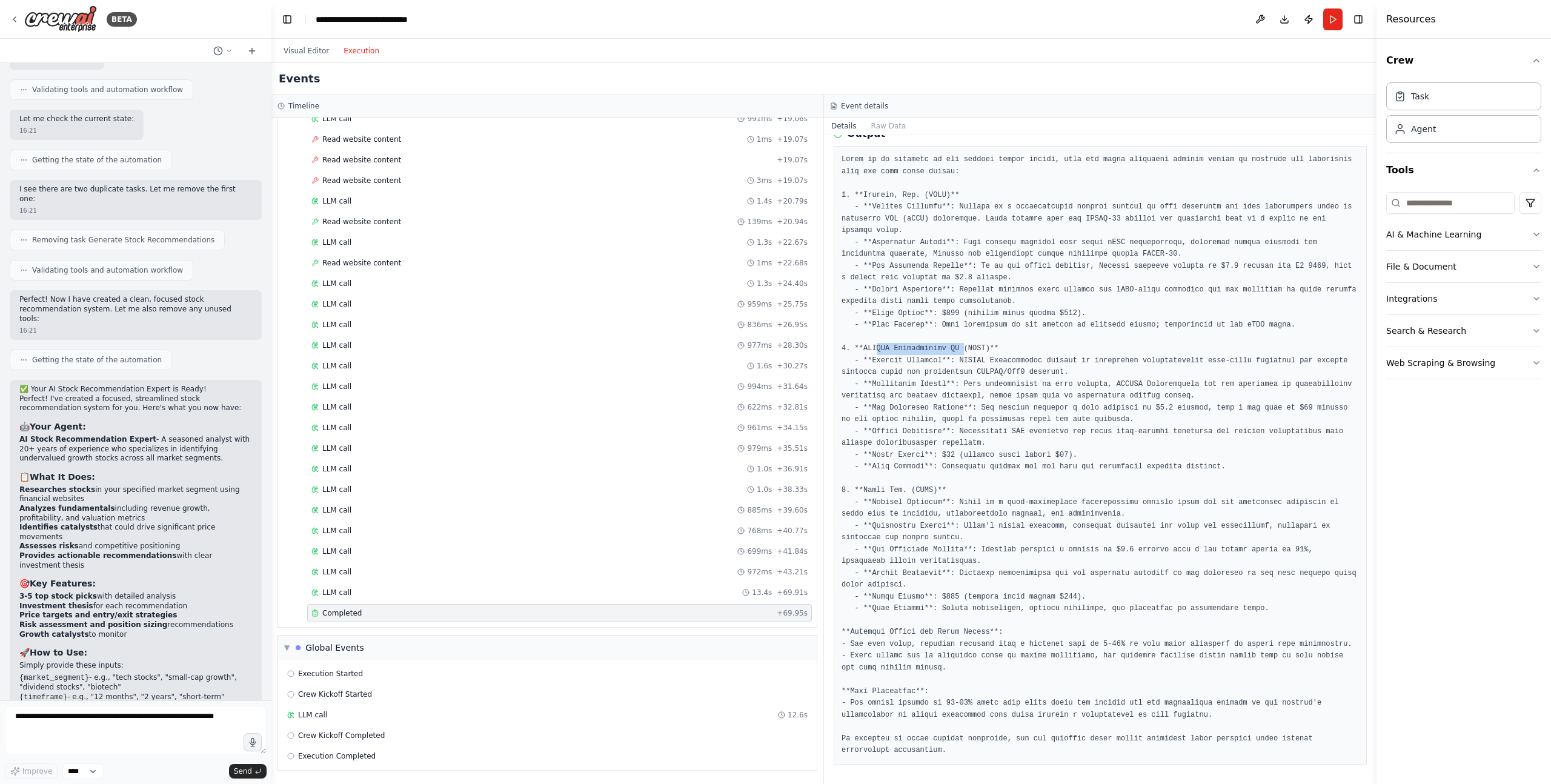
drag, startPoint x: 875, startPoint y: 353, endPoint x: 964, endPoint y: 348, distance: 89.1
click at [964, 348] on pre at bounding box center [1099, 455] width 517 height 603
